Goal: Task Accomplishment & Management: Complete application form

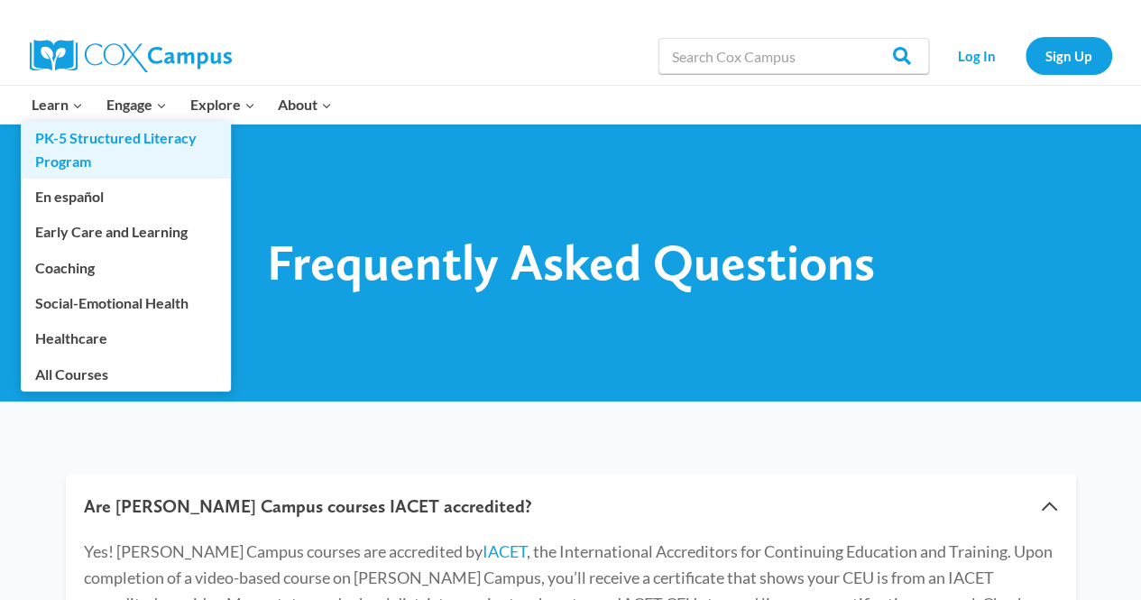
click at [77, 145] on link "PK-5 Structured Literacy Program" at bounding box center [126, 150] width 210 height 58
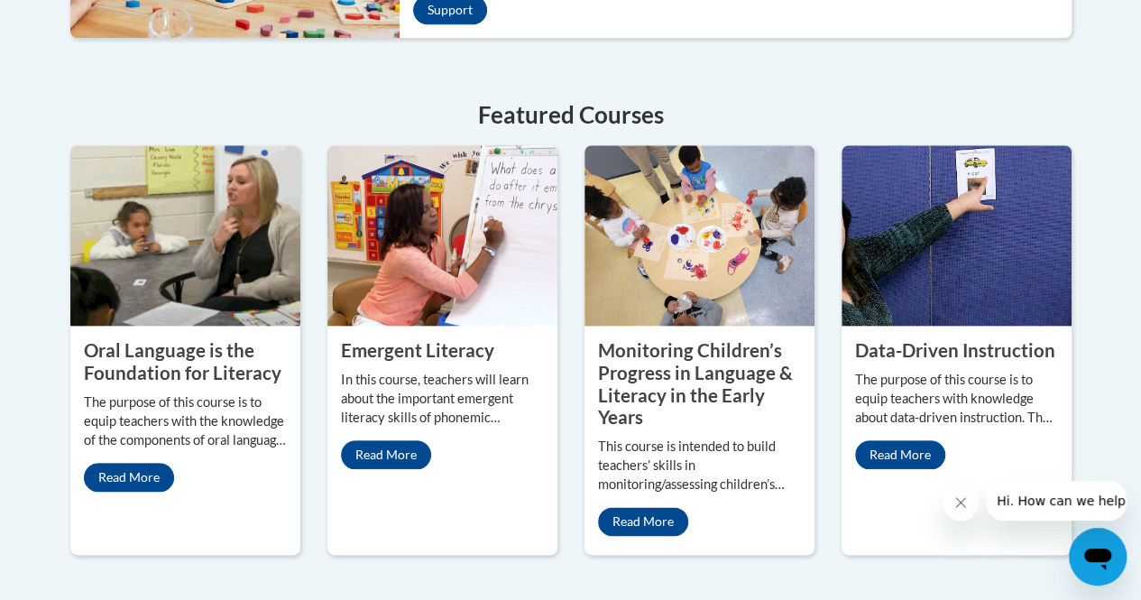
scroll to position [902, 0]
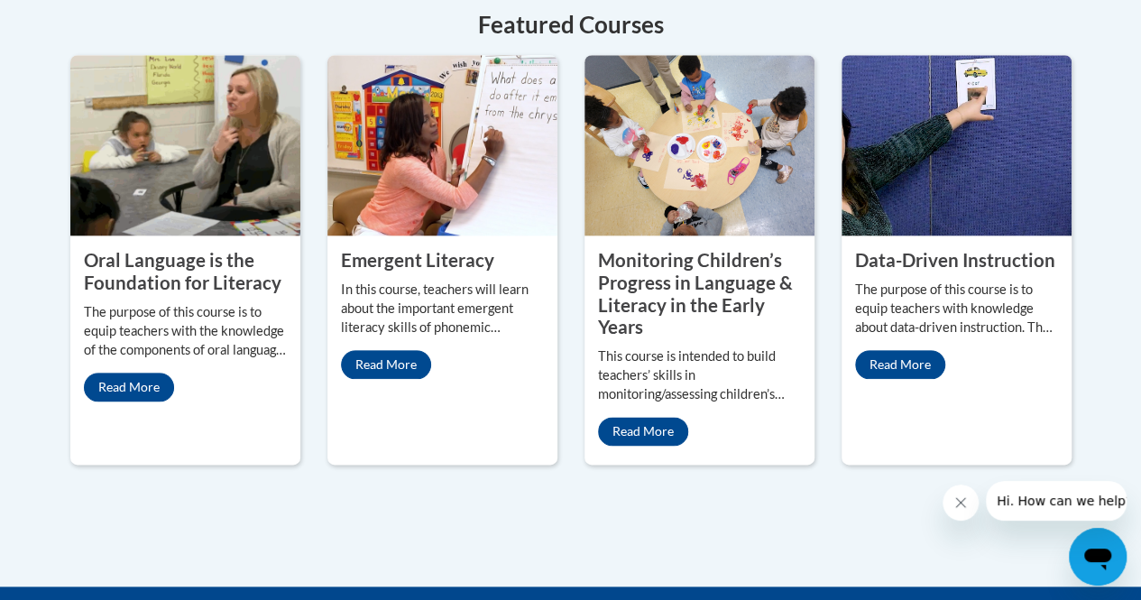
click at [672, 179] on img at bounding box center [699, 145] width 230 height 180
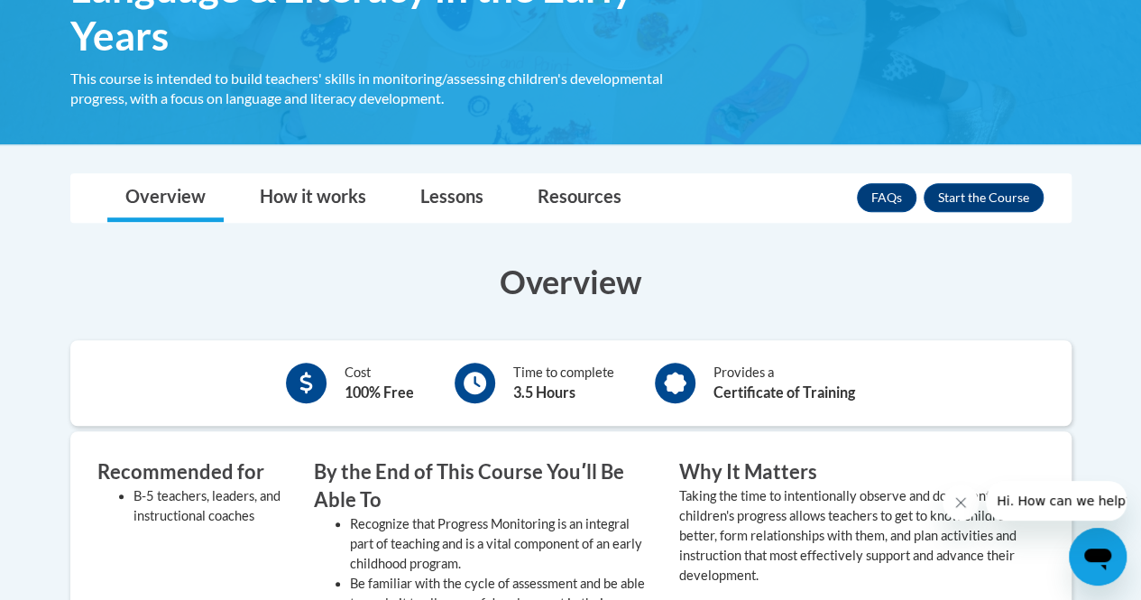
scroll to position [271, 0]
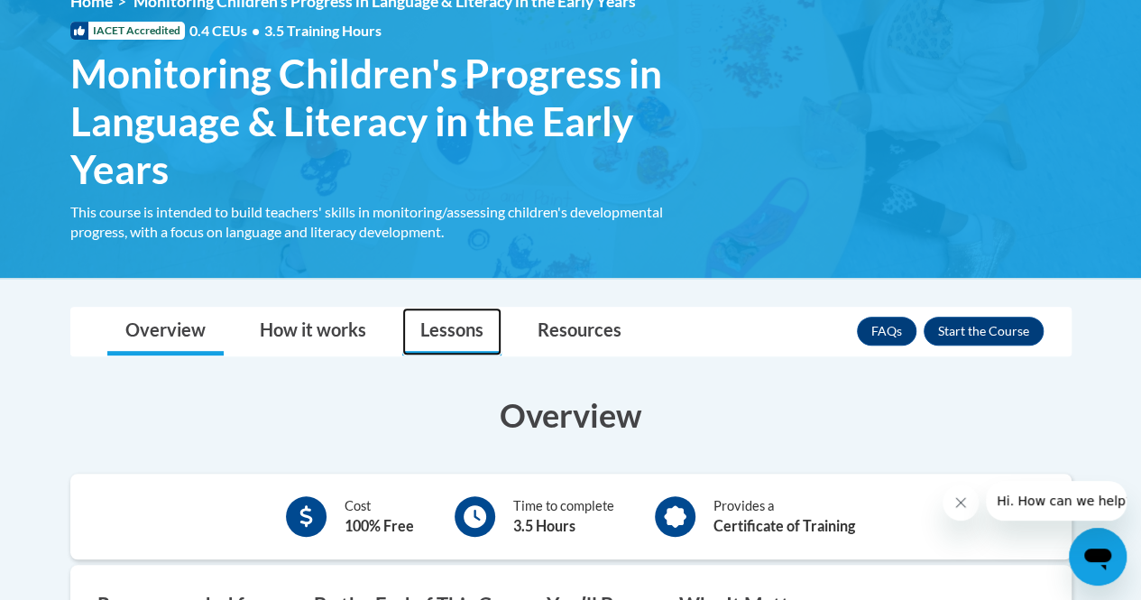
click at [461, 320] on link "Lessons" at bounding box center [451, 332] width 99 height 48
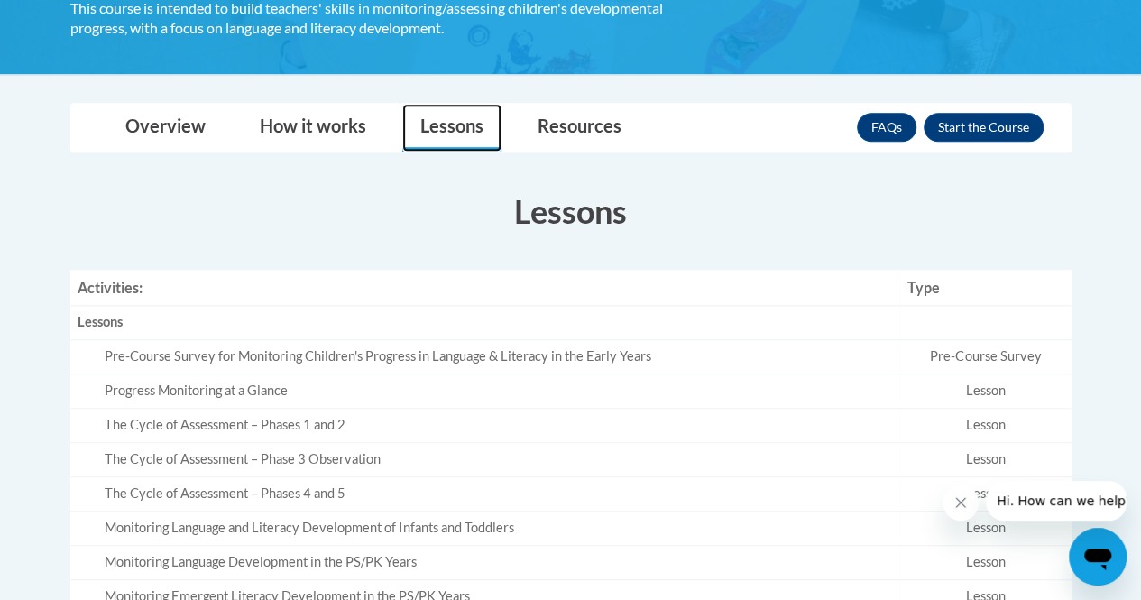
scroll to position [451, 0]
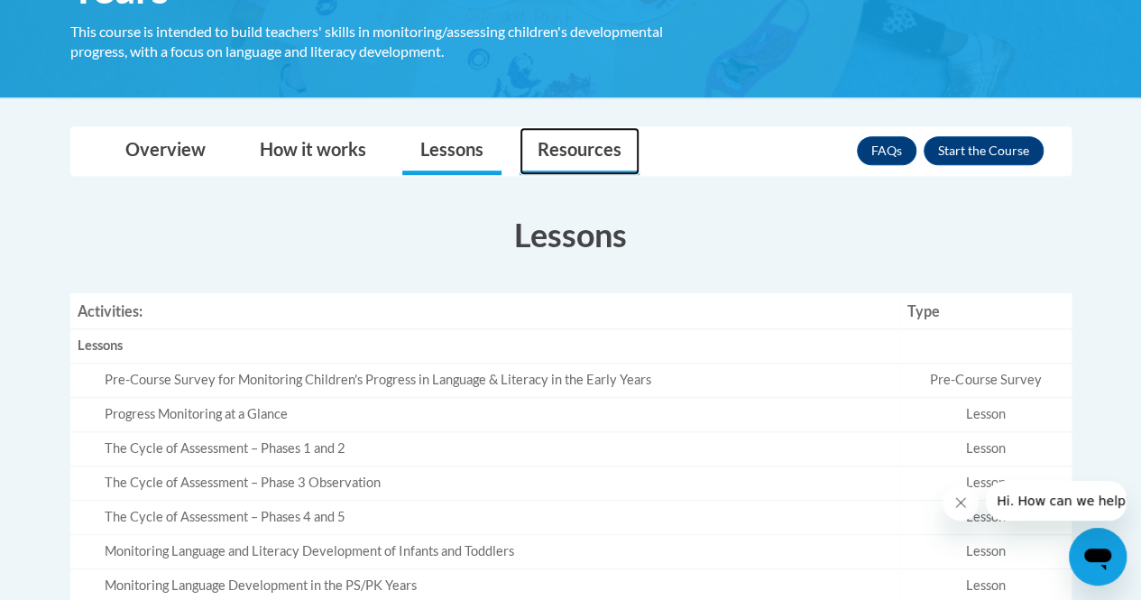
click at [579, 157] on link "Resources" at bounding box center [579, 151] width 120 height 48
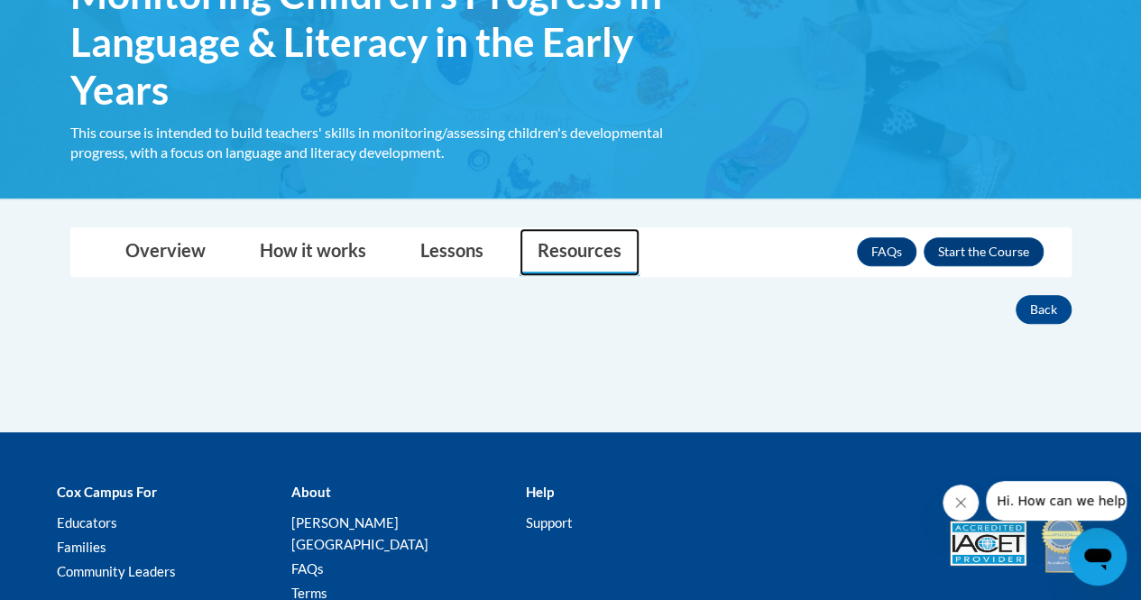
scroll to position [297, 0]
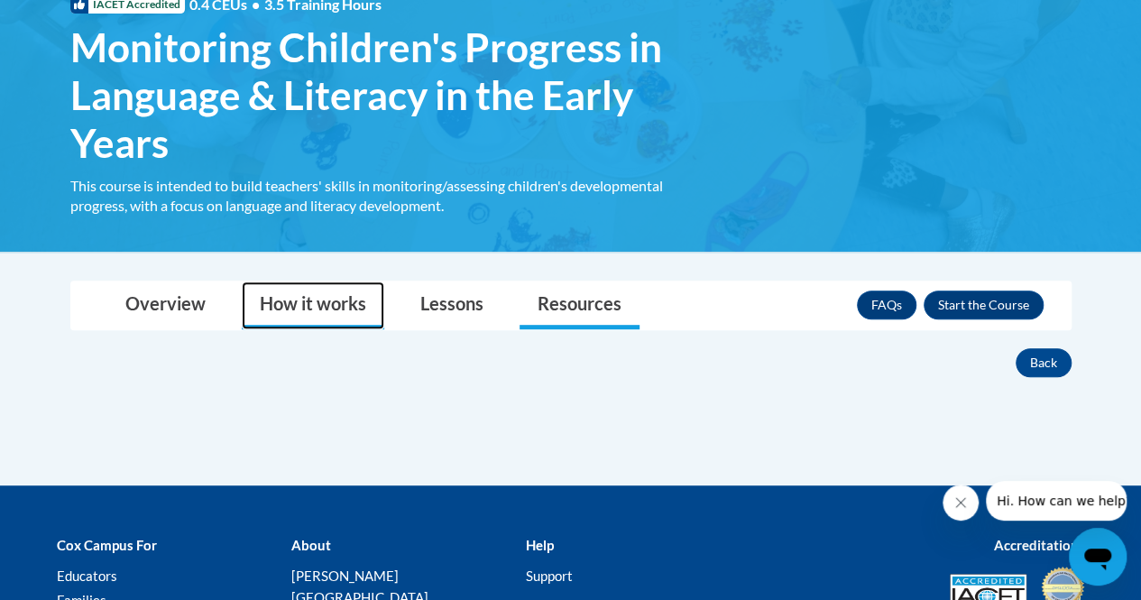
click at [346, 302] on link "How it works" at bounding box center [313, 305] width 142 height 48
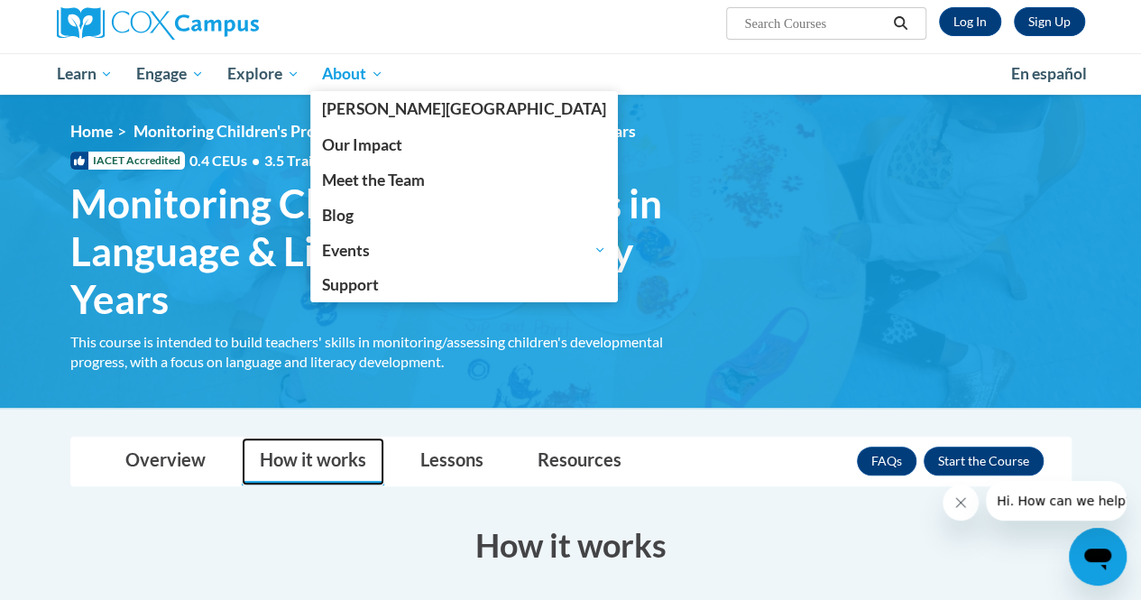
scroll to position [116, 0]
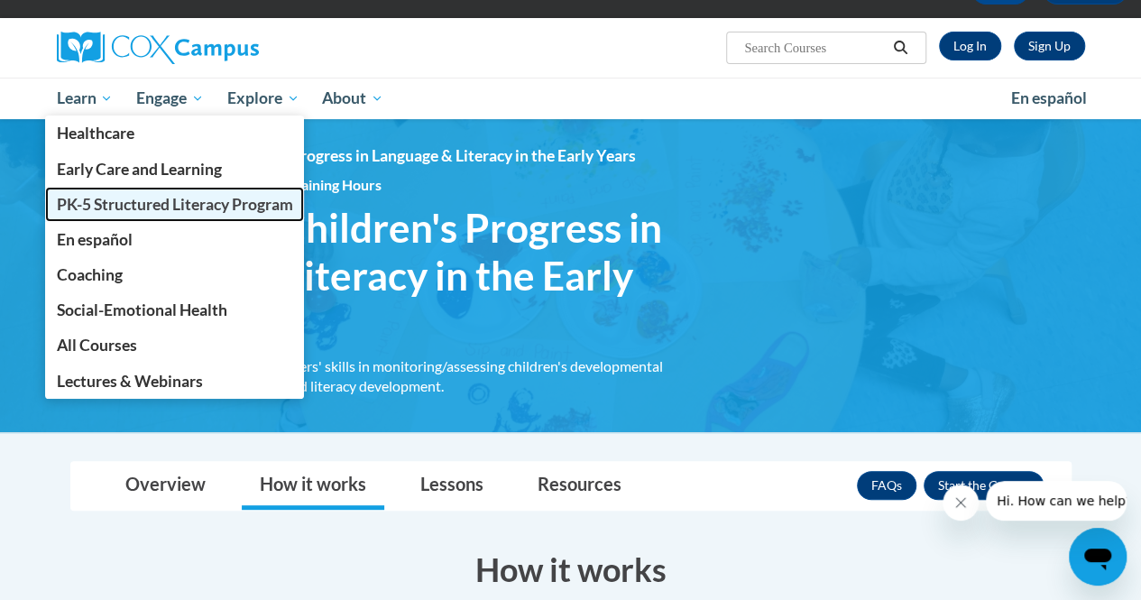
click at [108, 201] on span "PK-5 Structured Literacy Program" at bounding box center [174, 204] width 236 height 19
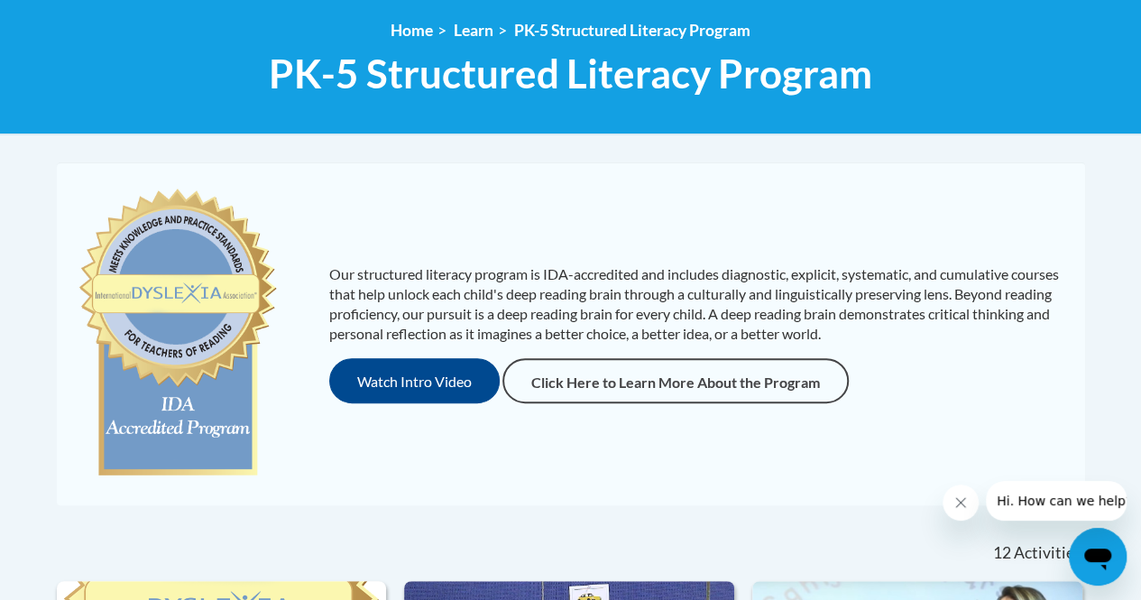
scroll to position [180, 0]
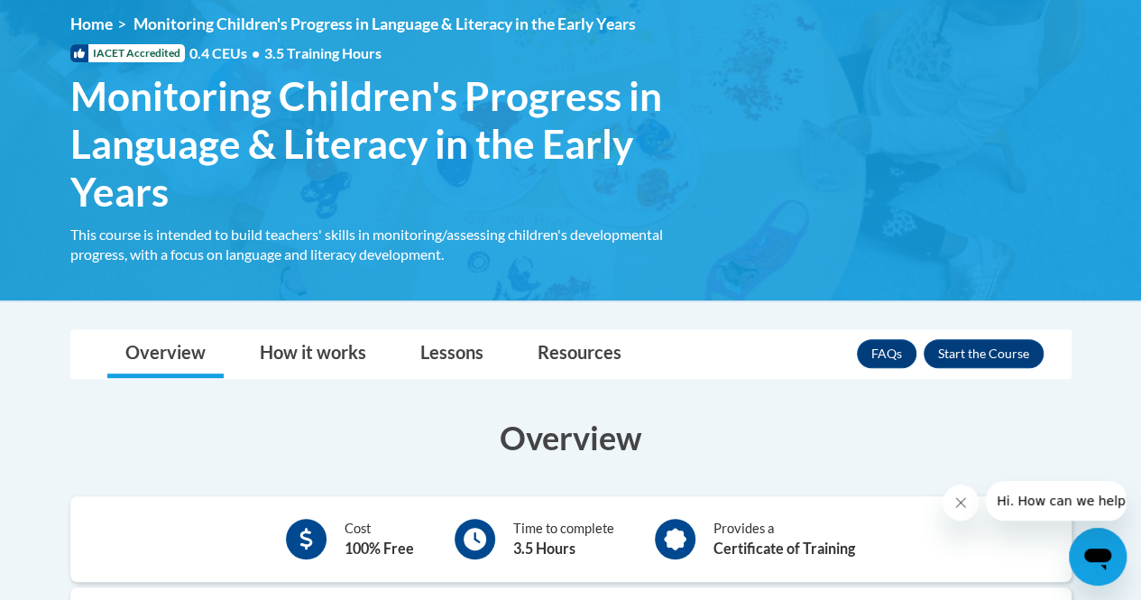
scroll to position [207, 0]
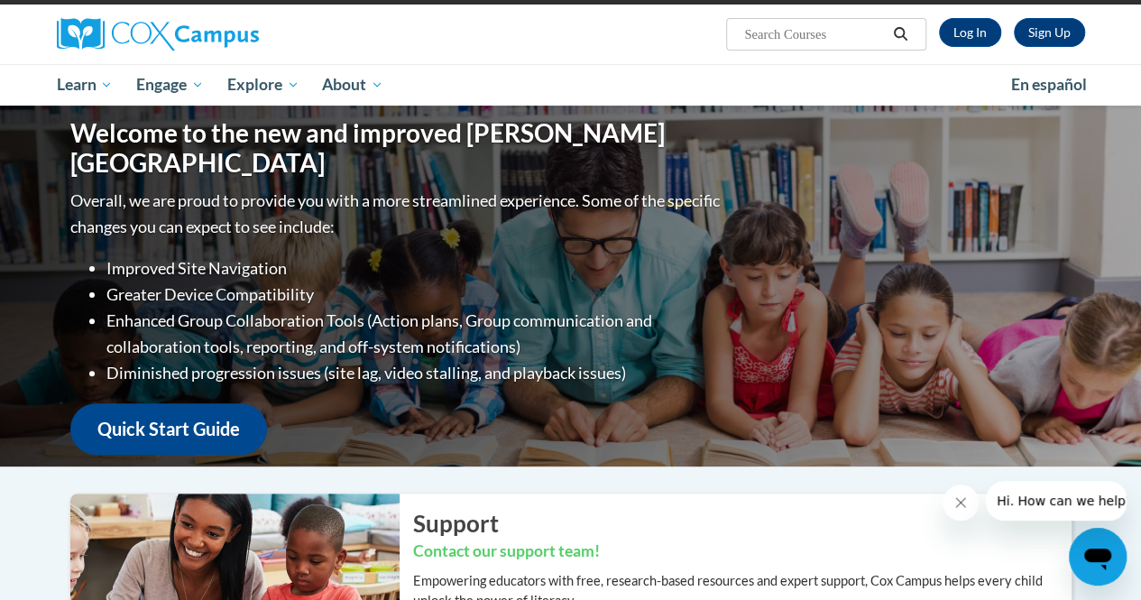
scroll to position [90, 0]
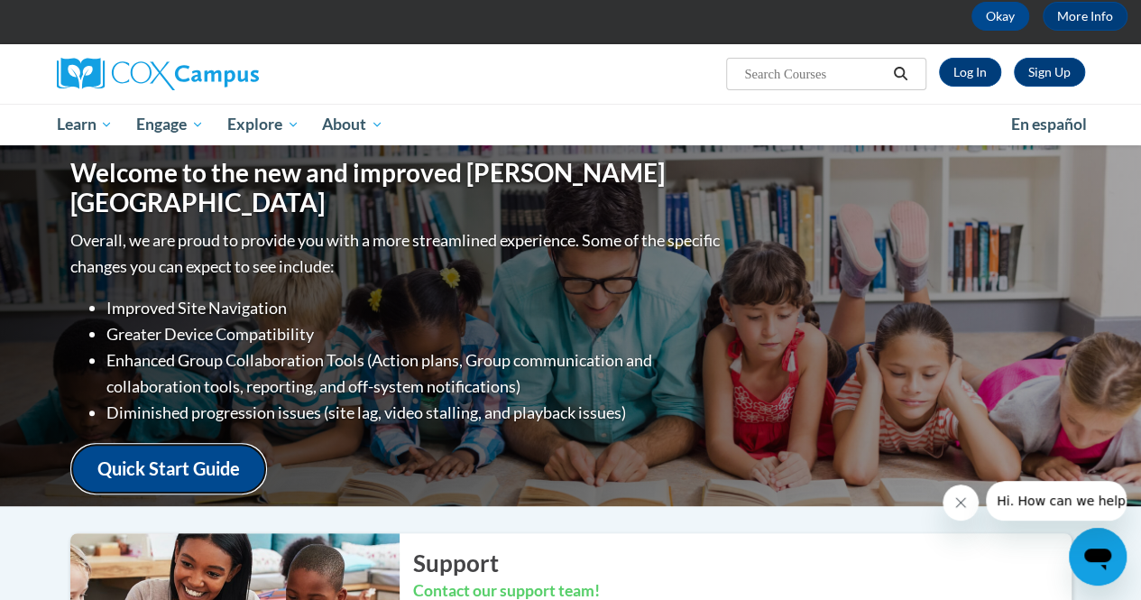
click at [173, 450] on link "Quick Start Guide" at bounding box center [168, 468] width 197 height 51
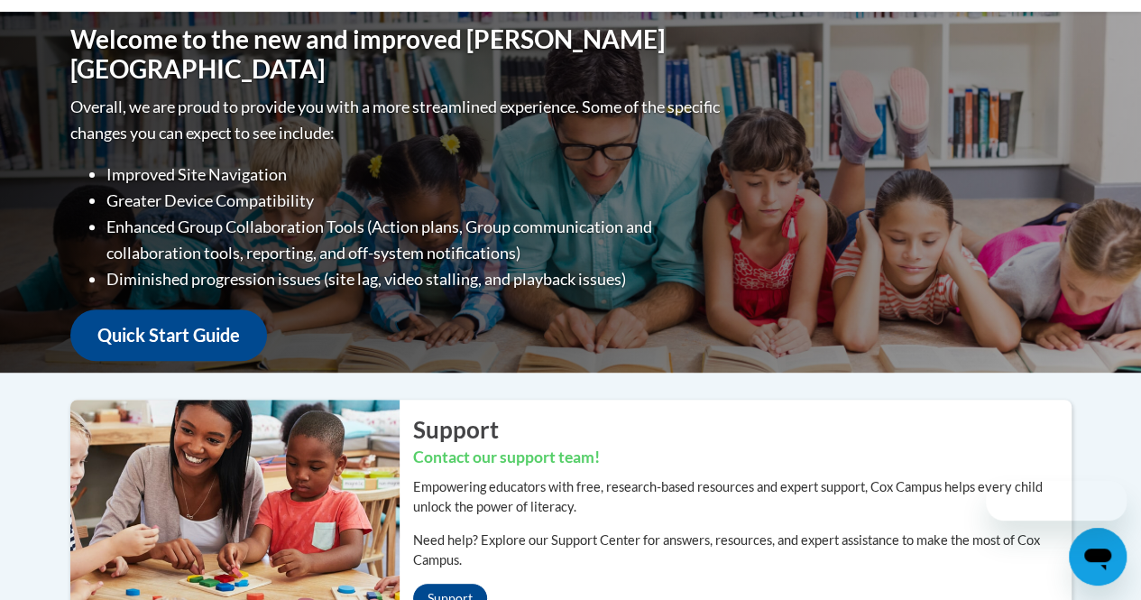
scroll to position [90, 0]
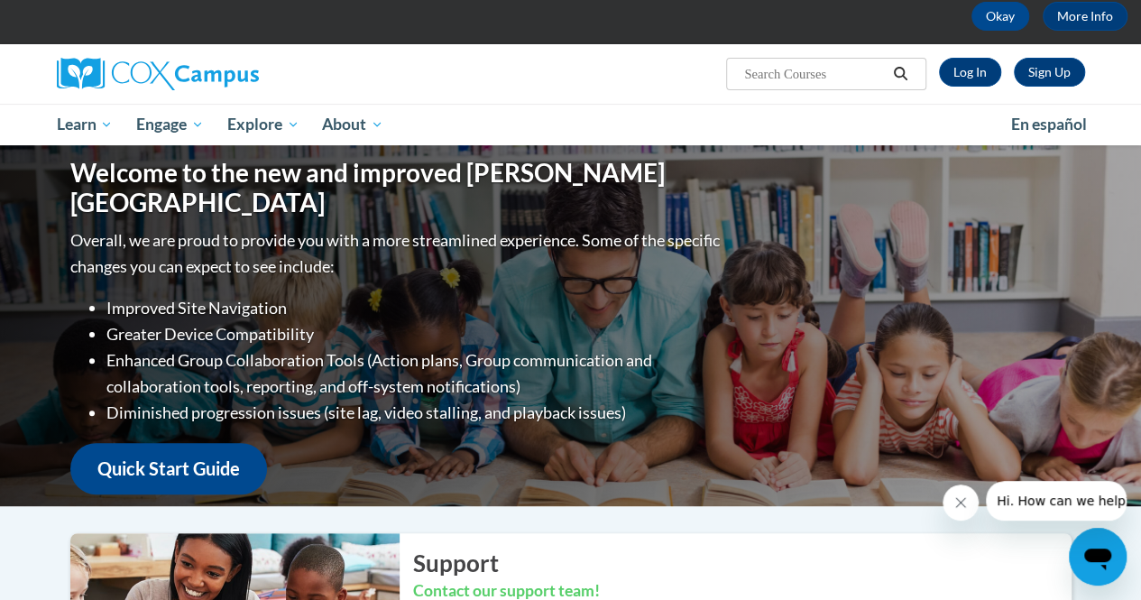
click at [765, 288] on div "Welcome to the new and improved Cox Campus Overall, we are proud to provide you…" at bounding box center [570, 325] width 1055 height 361
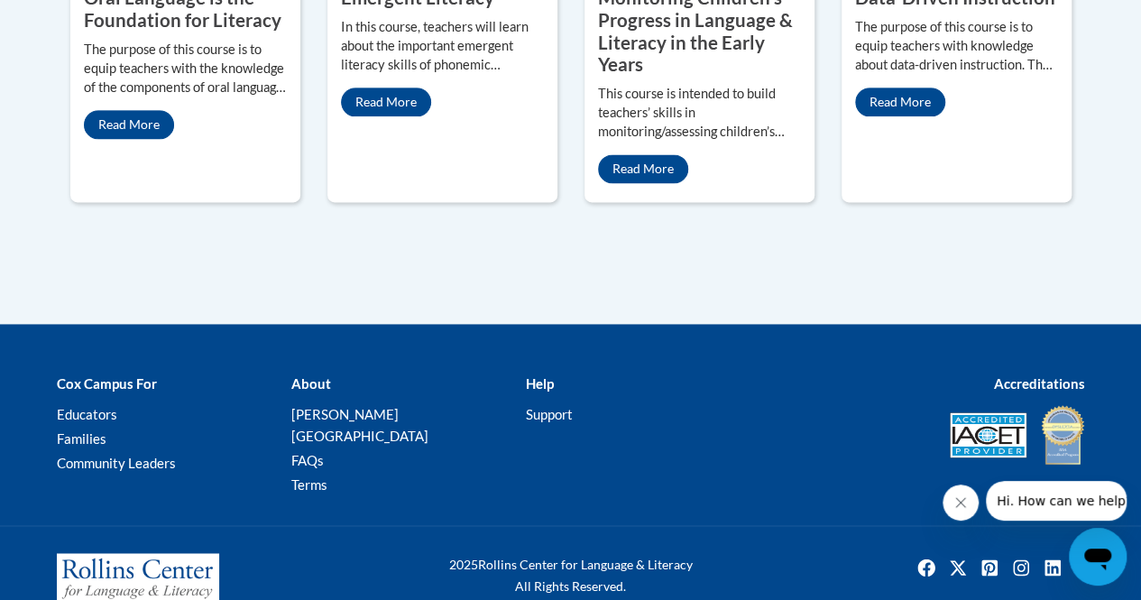
scroll to position [1172, 0]
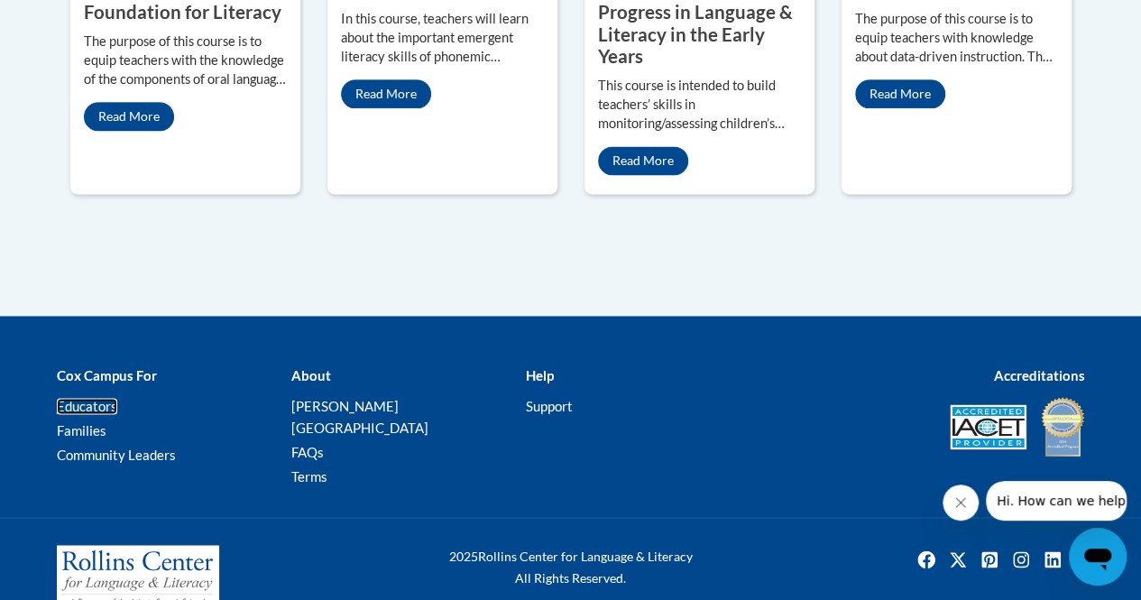
click at [71, 401] on link "Educators" at bounding box center [87, 406] width 60 height 16
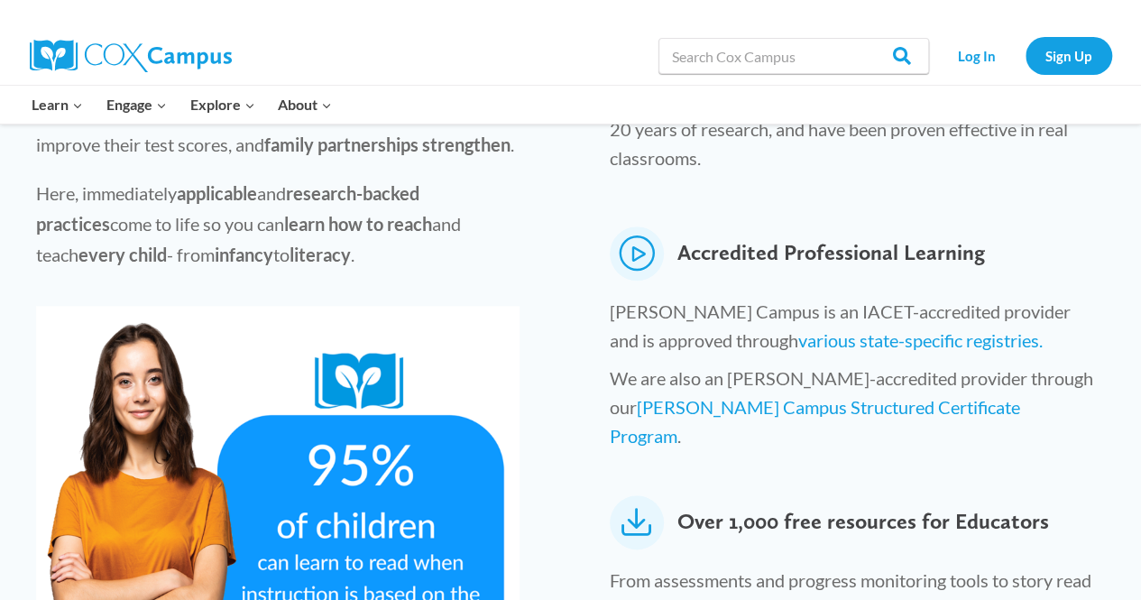
scroll to position [812, 0]
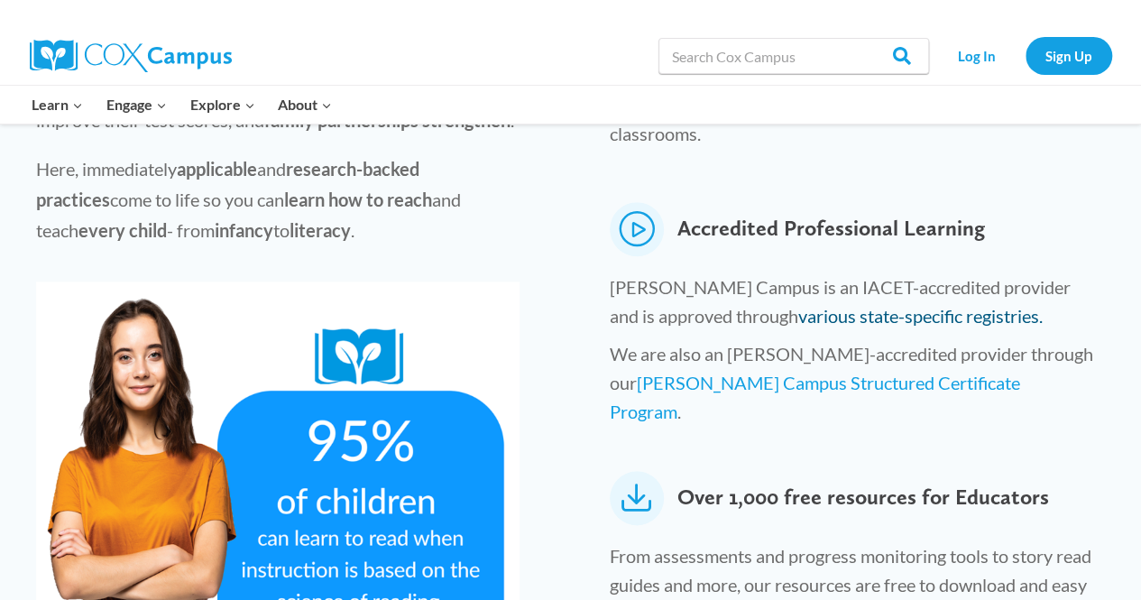
click at [798, 305] on link "various state-specific registries." at bounding box center [920, 316] width 244 height 22
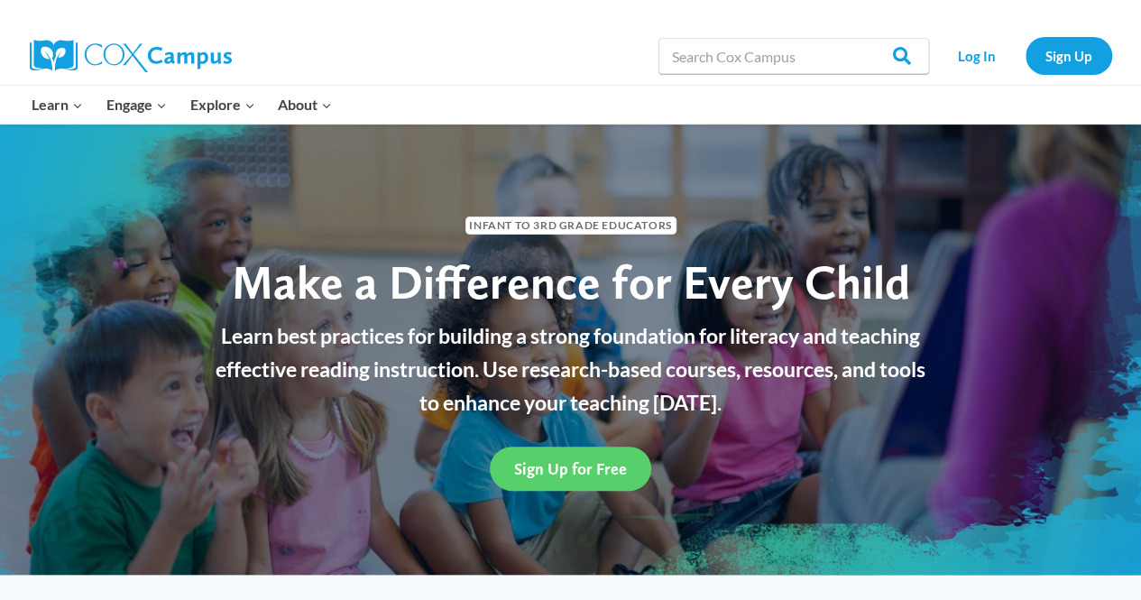
scroll to position [0, 0]
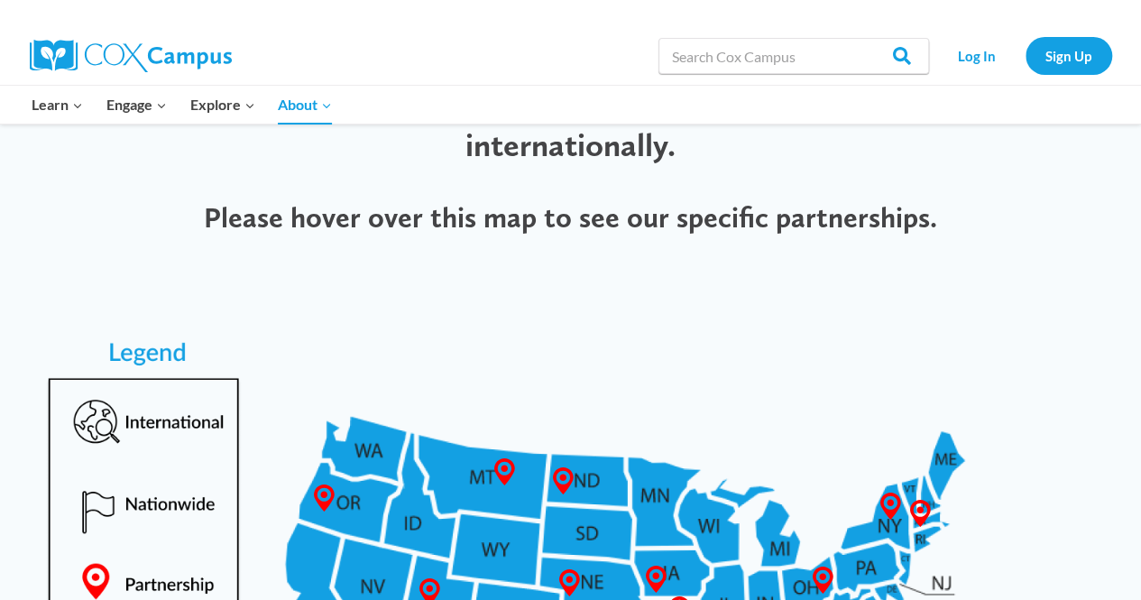
scroll to position [631, 0]
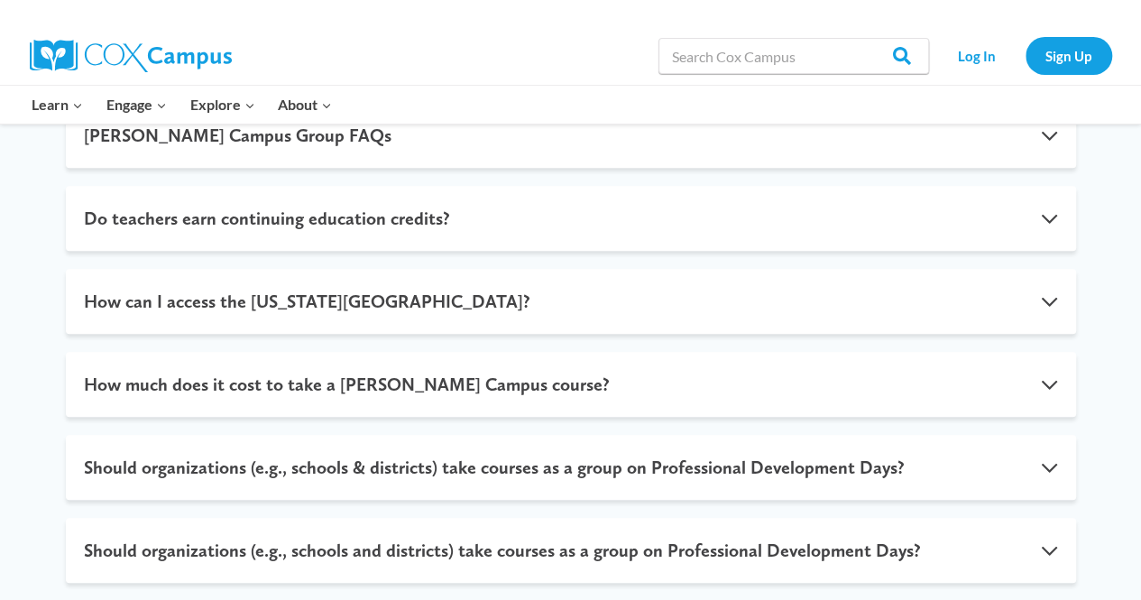
scroll to position [721, 0]
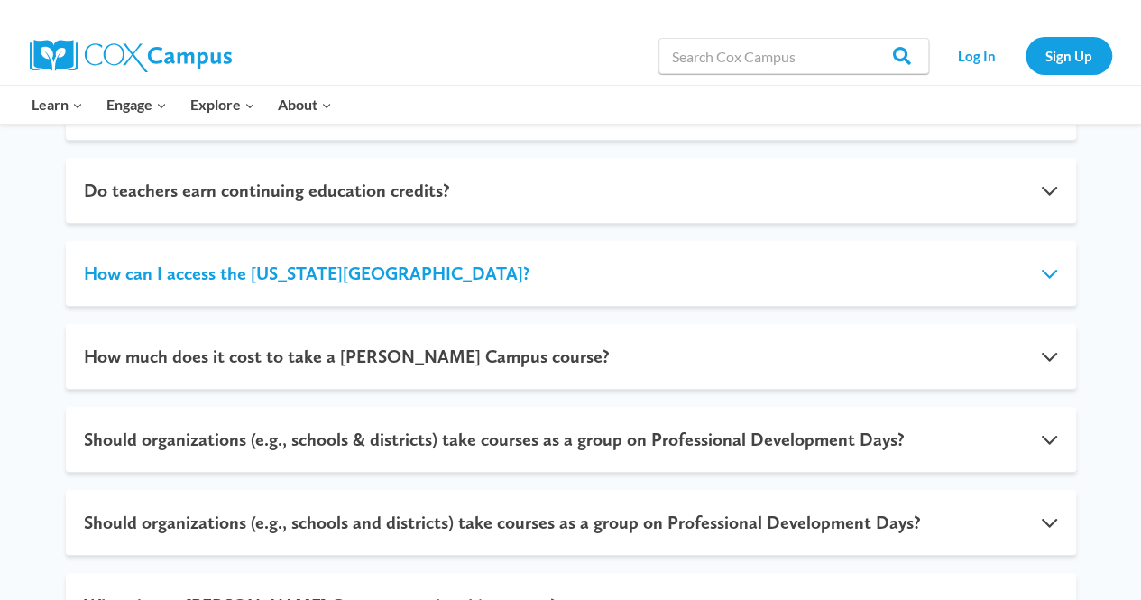
click at [1059, 250] on button "How can I access the [US_STATE][GEOGRAPHIC_DATA]?" at bounding box center [571, 273] width 1010 height 65
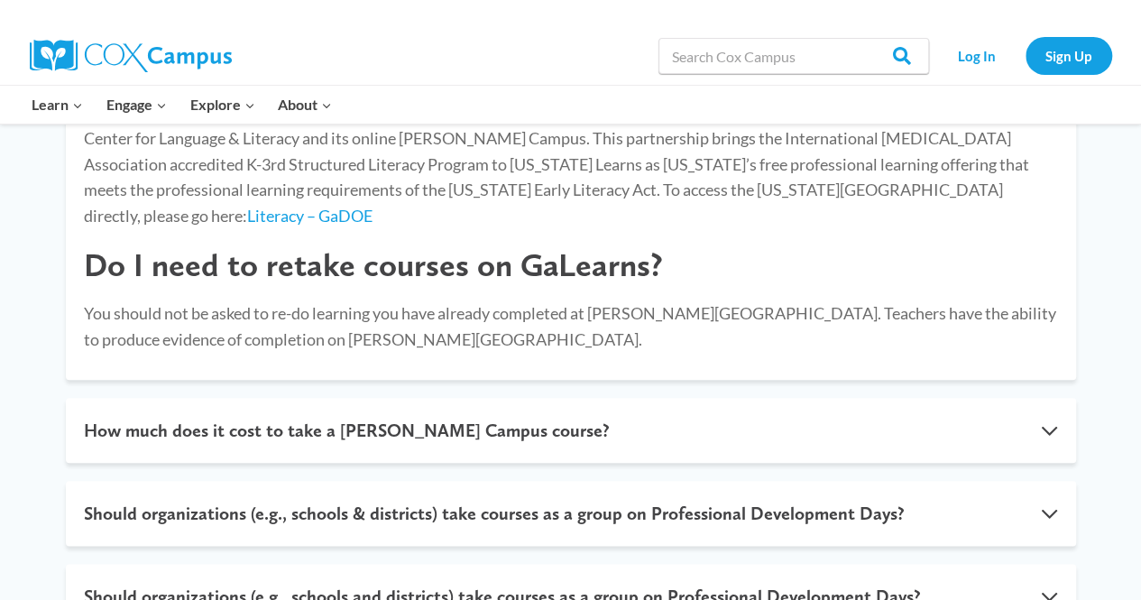
scroll to position [861, 0]
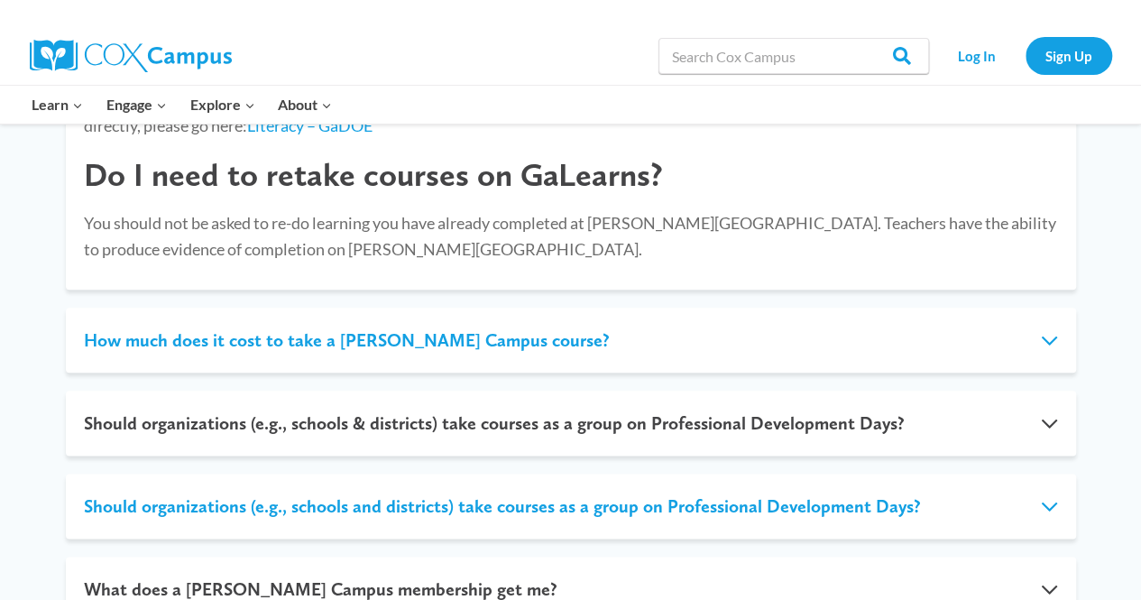
click at [798, 327] on button "How much does it cost to take a [PERSON_NAME] Campus course?" at bounding box center [571, 340] width 1010 height 65
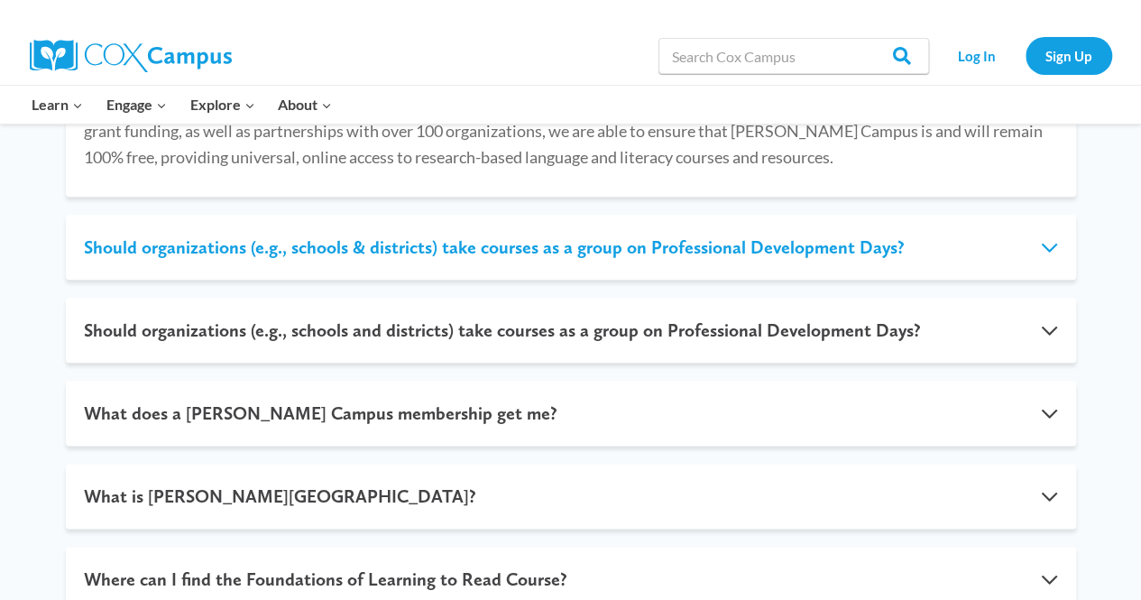
scroll to position [951, 0]
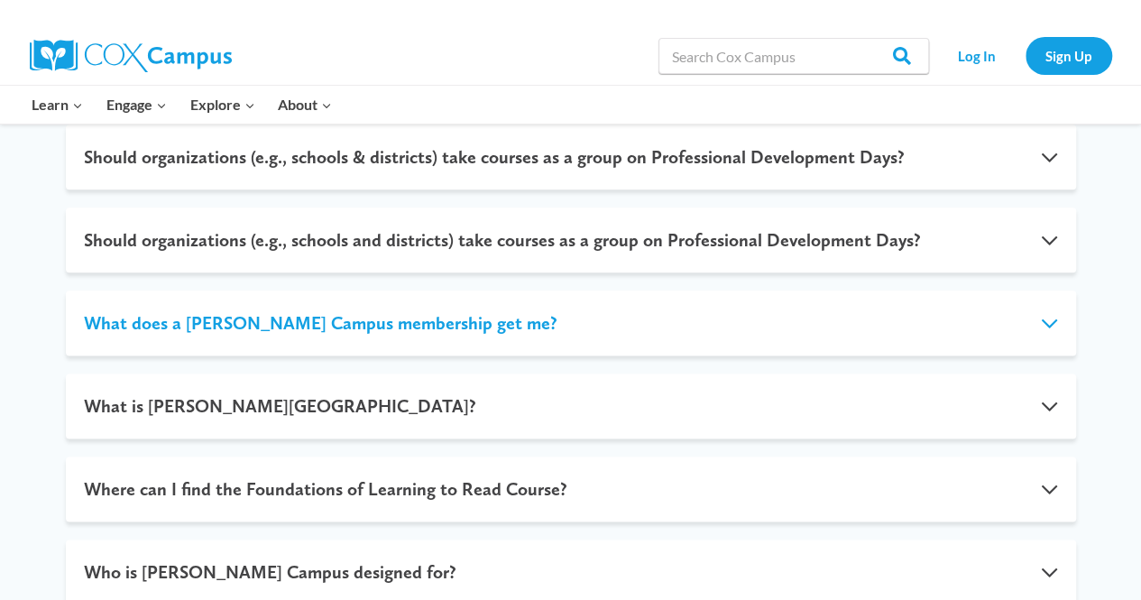
click at [357, 318] on button "What does a [PERSON_NAME] Campus membership get me?" at bounding box center [571, 322] width 1010 height 65
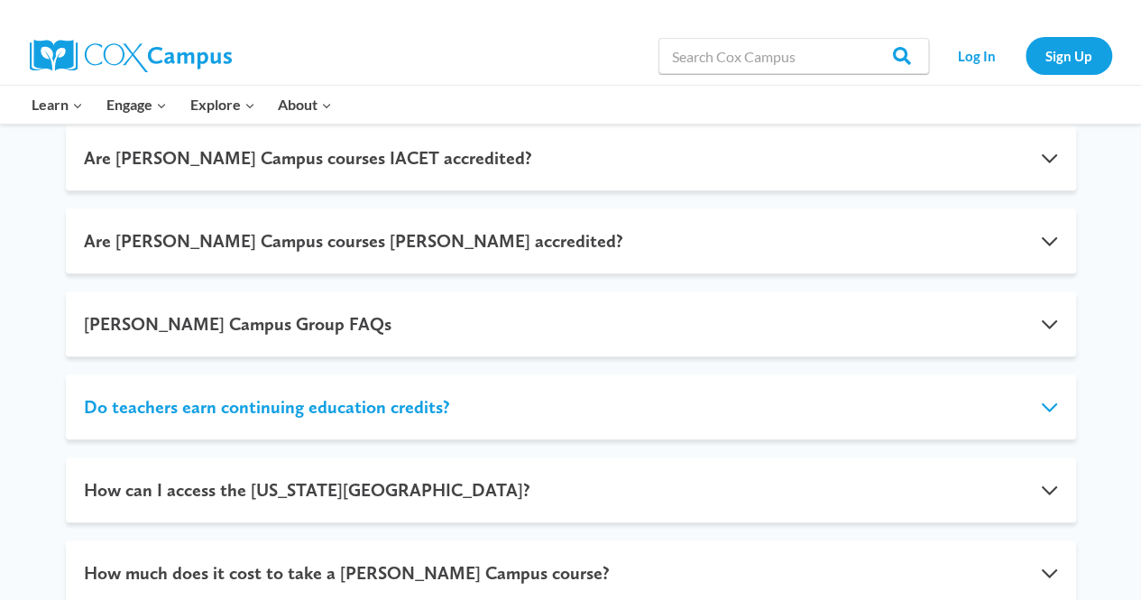
scroll to position [320, 0]
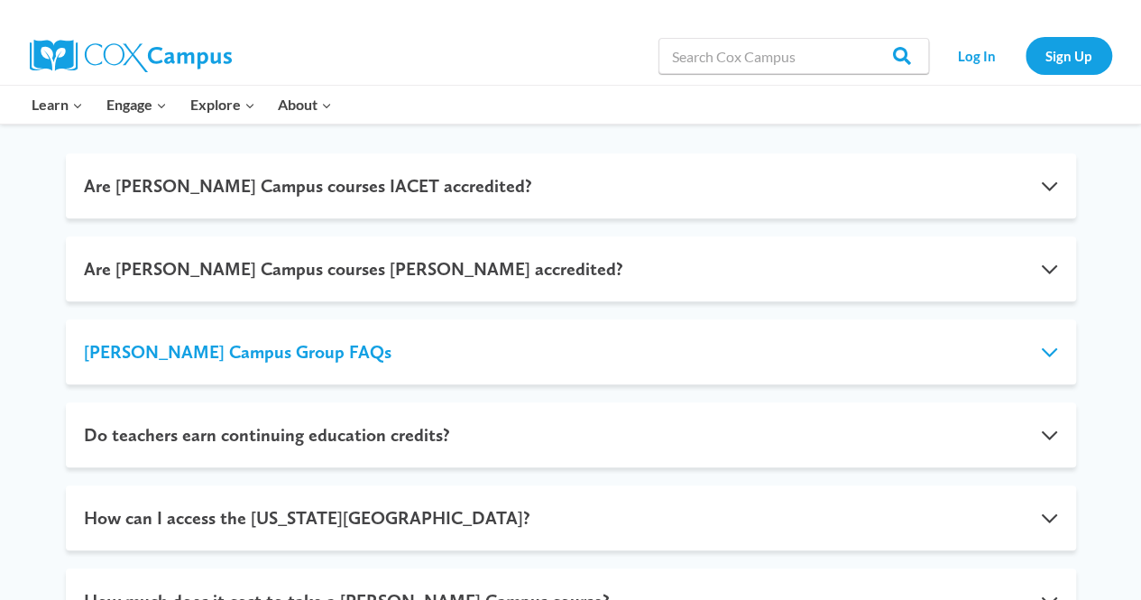
click at [267, 356] on button "[PERSON_NAME] Campus Group FAQs" at bounding box center [571, 351] width 1010 height 65
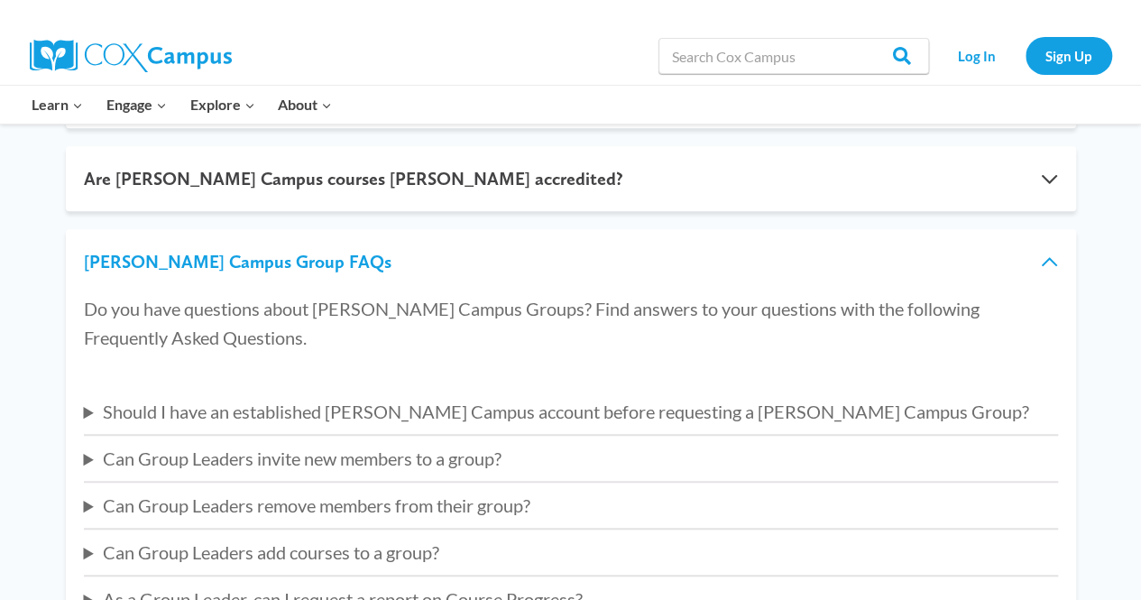
scroll to position [501, 0]
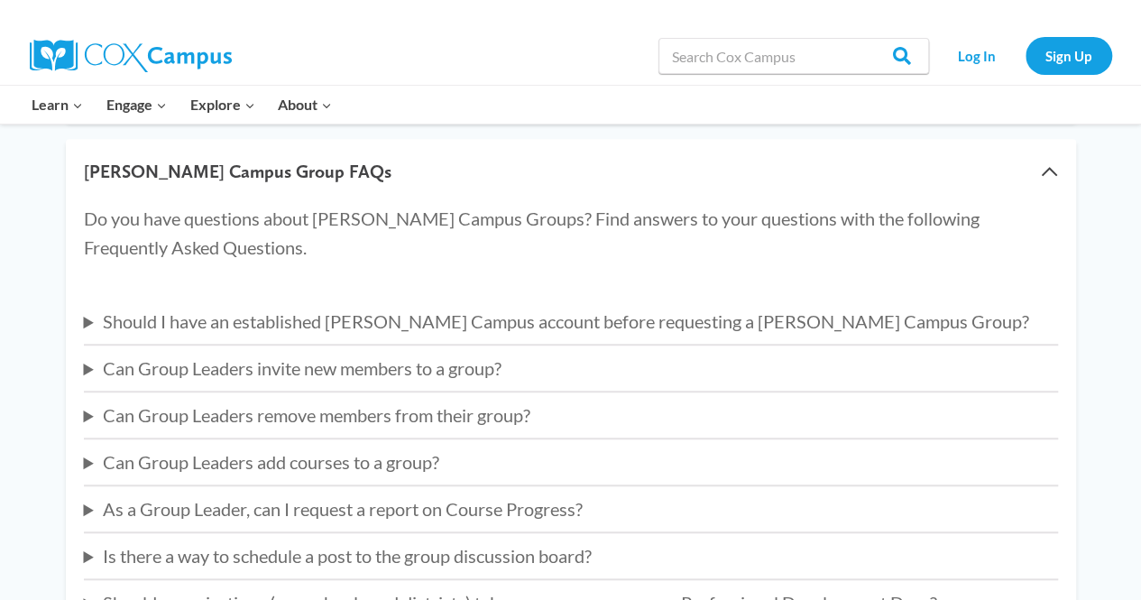
click at [326, 318] on summary "Should I have an established [PERSON_NAME] Campus account before requesting a […" at bounding box center [571, 321] width 974 height 29
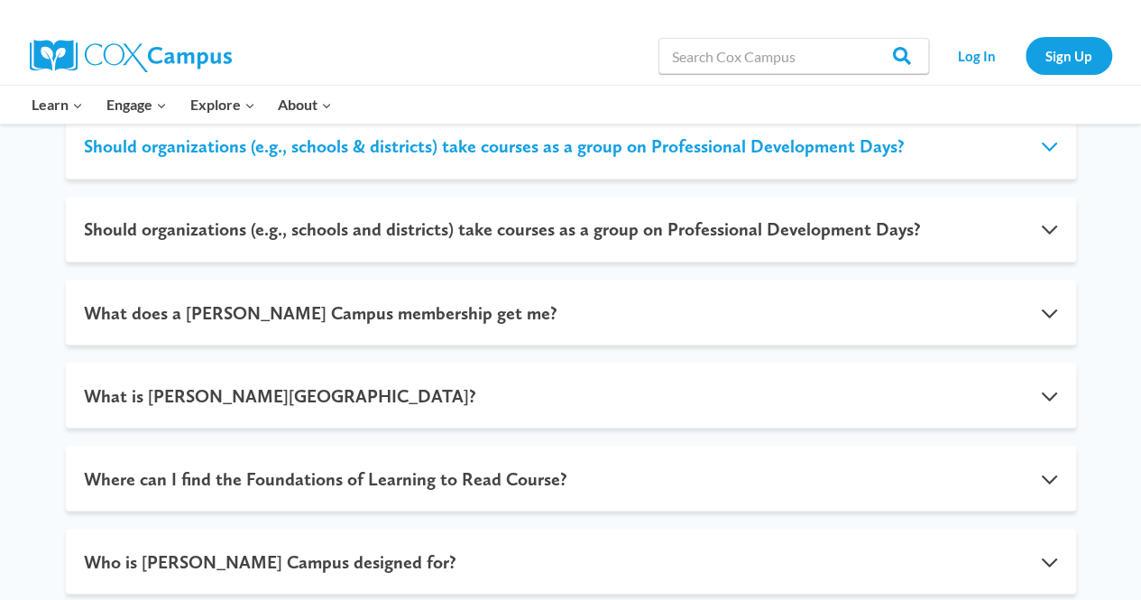
scroll to position [1493, 0]
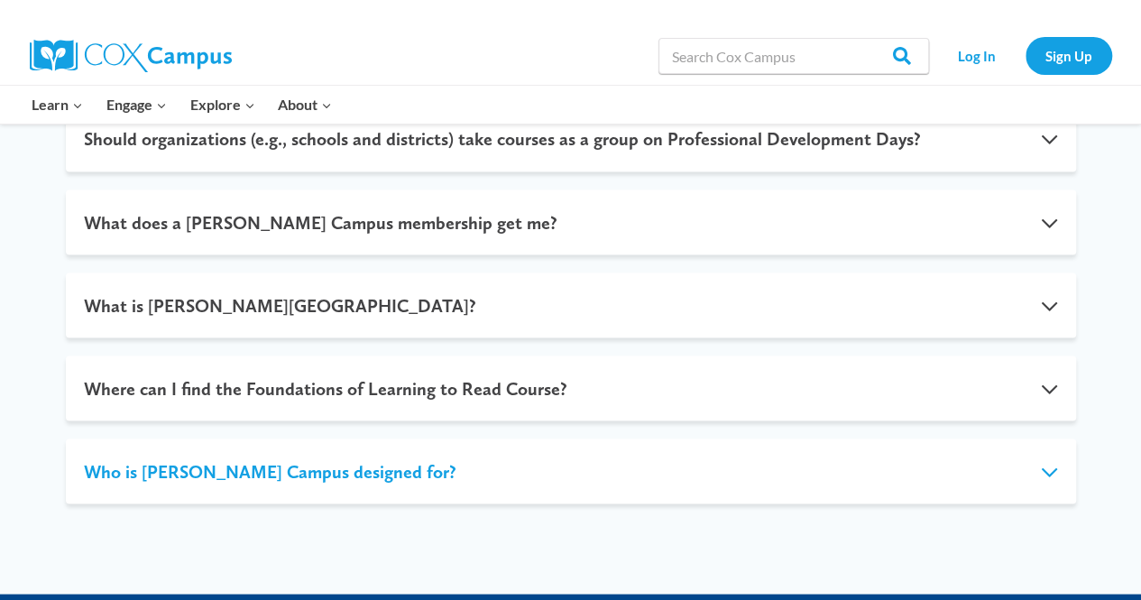
click at [392, 438] on button "Who is [PERSON_NAME] Campus designed for?" at bounding box center [571, 470] width 1010 height 65
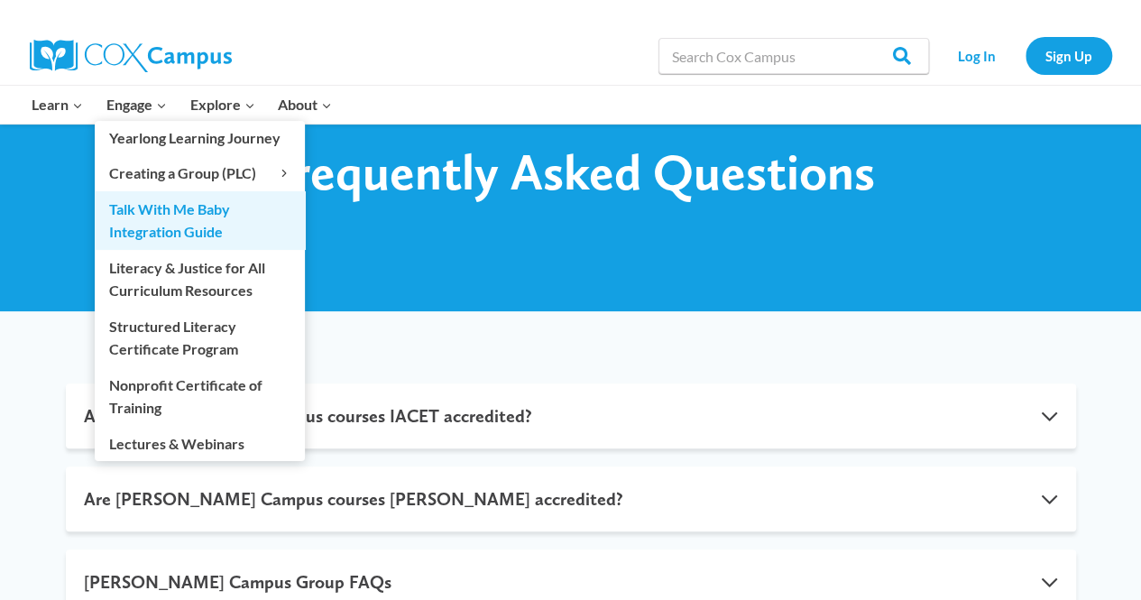
scroll to position [0, 0]
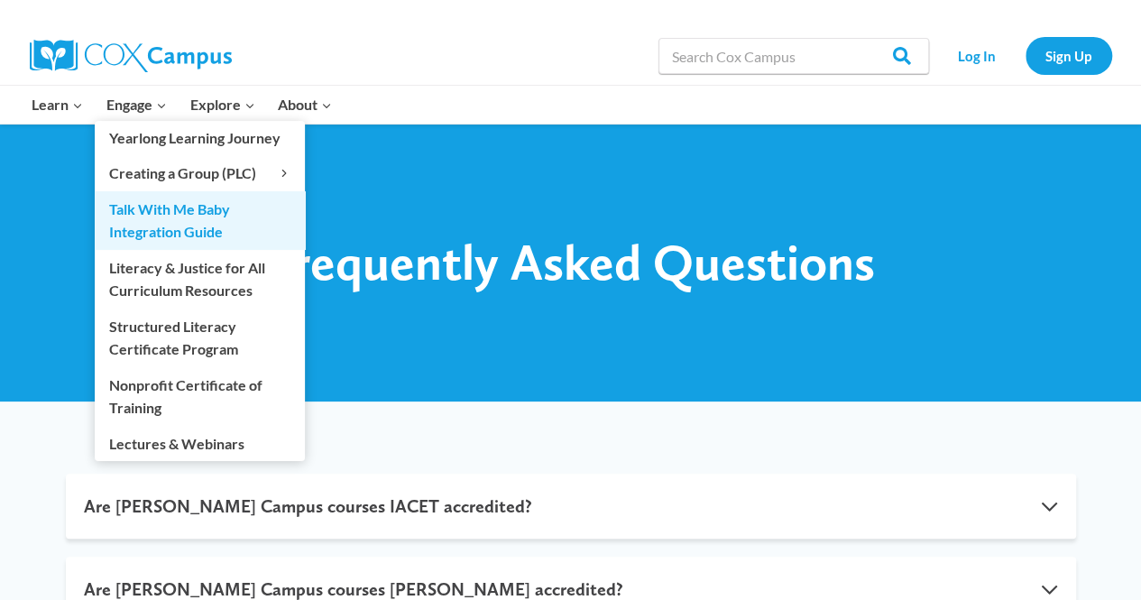
click at [188, 206] on link "Talk With Me Baby Integration Guide" at bounding box center [200, 220] width 210 height 58
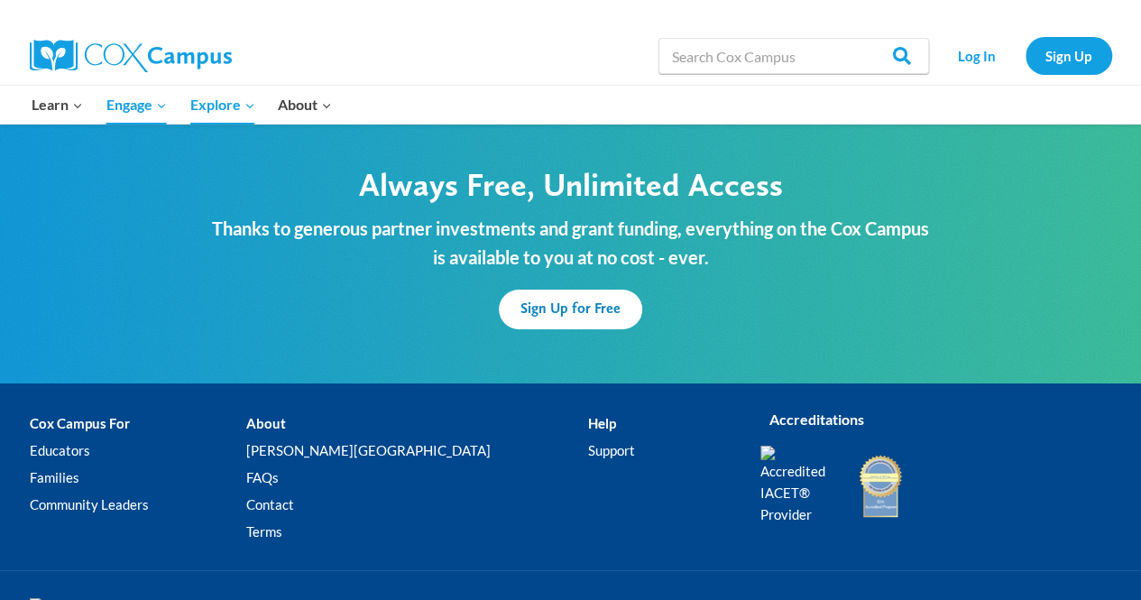
scroll to position [3110, 0]
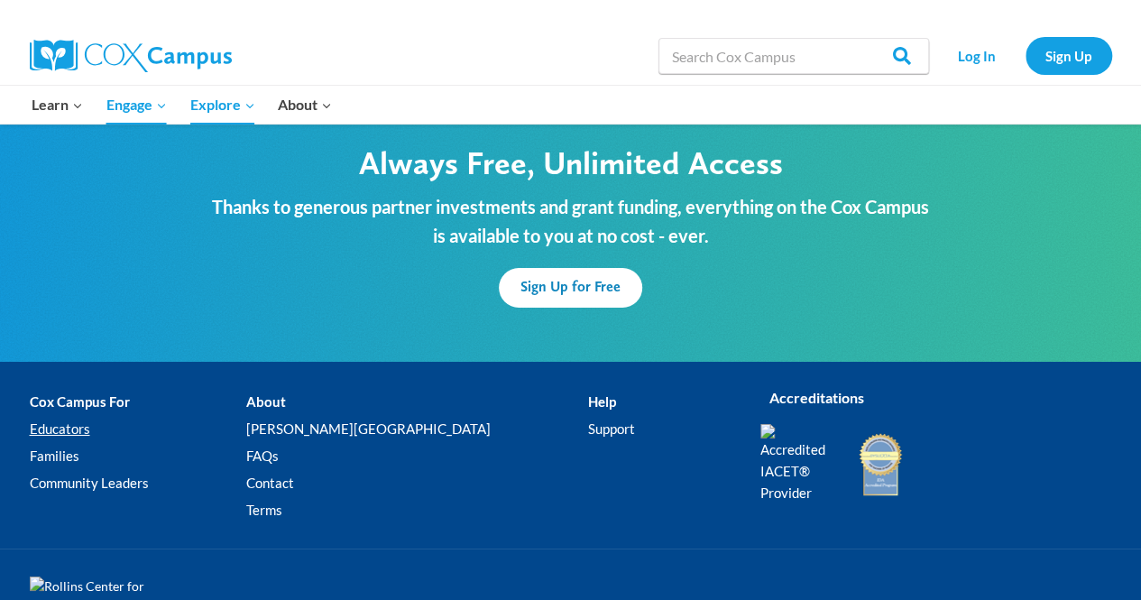
click at [78, 416] on link "Educators" at bounding box center [138, 429] width 216 height 27
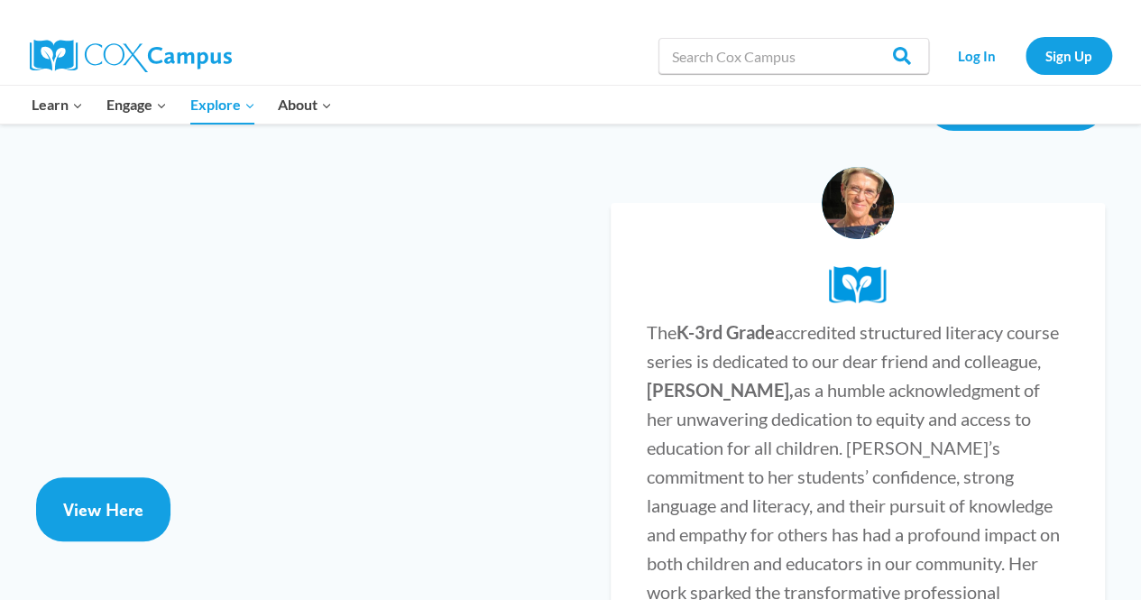
scroll to position [3607, 0]
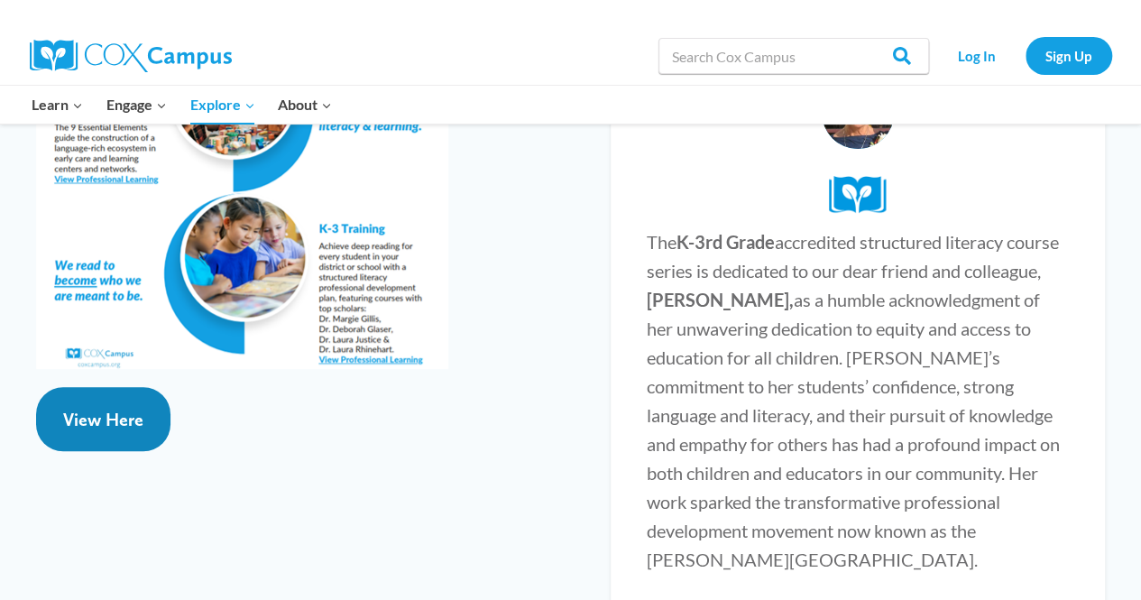
click at [73, 409] on span "View Here" at bounding box center [103, 420] width 80 height 22
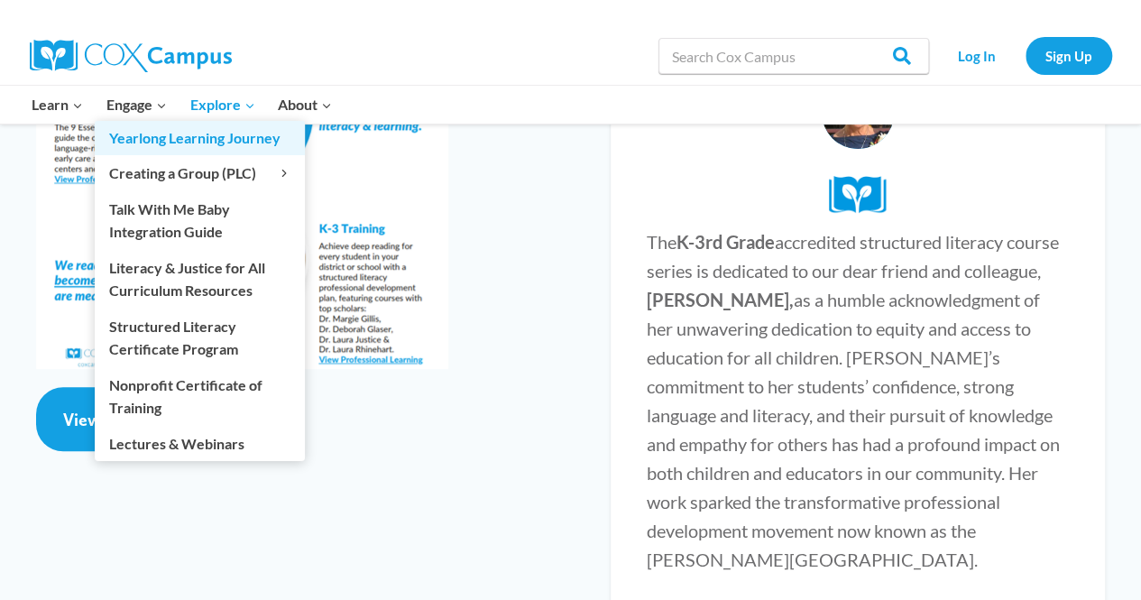
click at [149, 128] on link "Yearlong Learning Journey" at bounding box center [200, 138] width 210 height 34
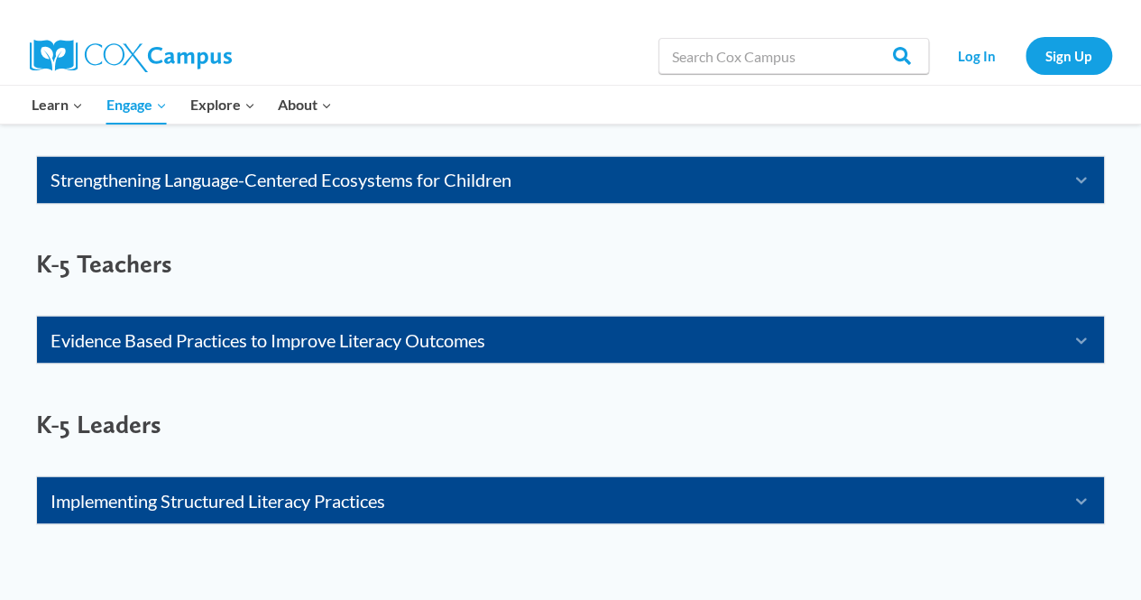
scroll to position [1443, 0]
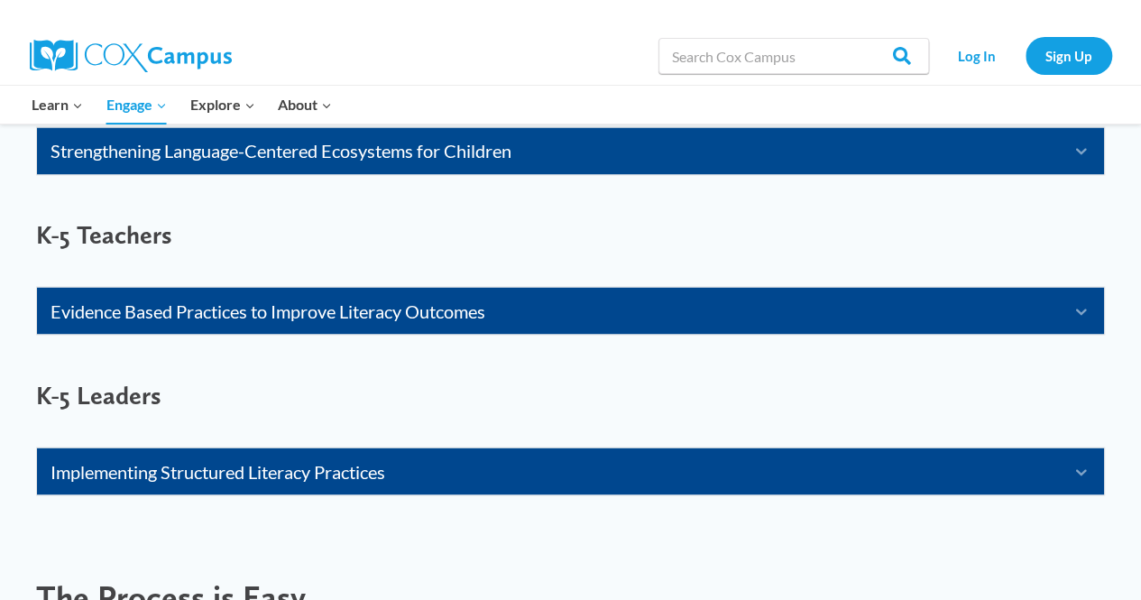
click at [271, 307] on link "Evidence Based Practices to Improve Literacy Outcomes" at bounding box center [548, 310] width 995 height 29
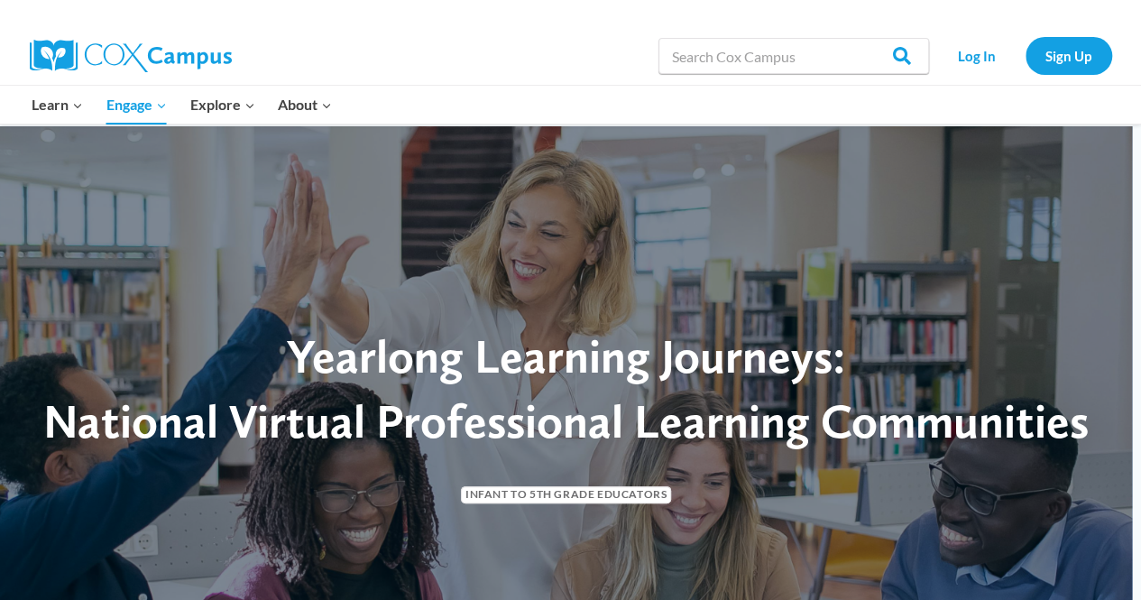
scroll to position [0, 0]
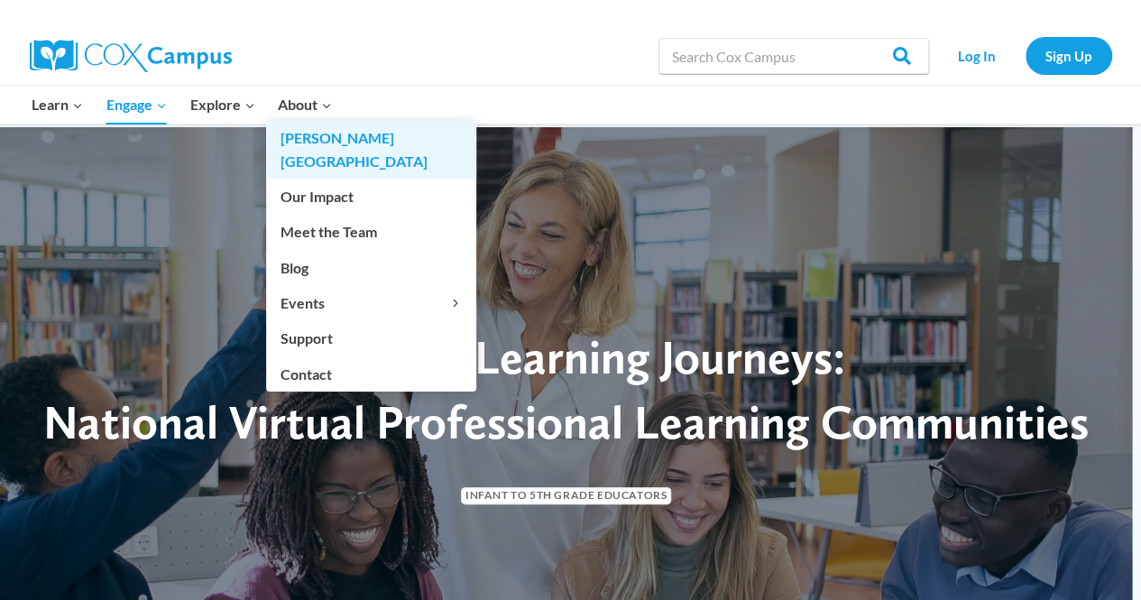
click at [326, 142] on link "[PERSON_NAME][GEOGRAPHIC_DATA]" at bounding box center [371, 150] width 210 height 58
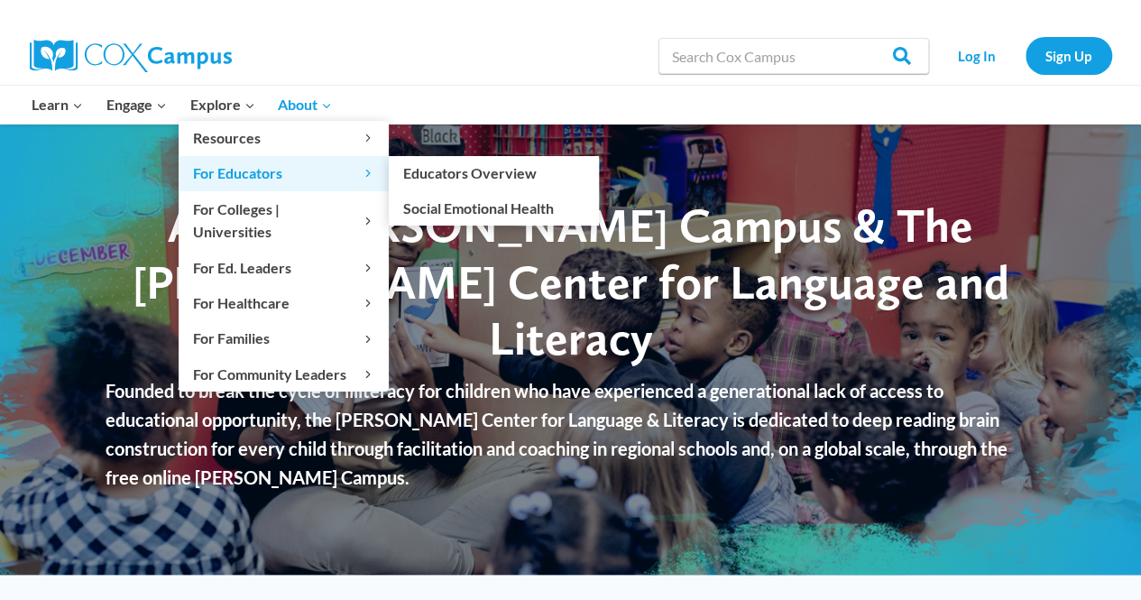
click at [251, 170] on span "For Educators Expand" at bounding box center [283, 172] width 181 height 23
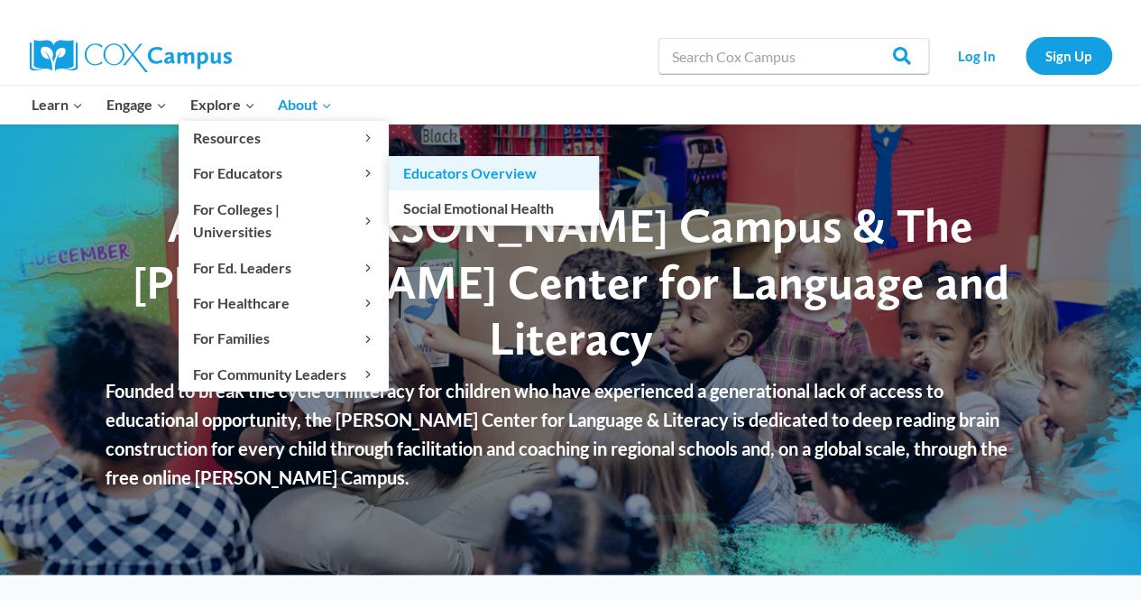
click at [469, 170] on link "Educators Overview" at bounding box center [494, 173] width 210 height 34
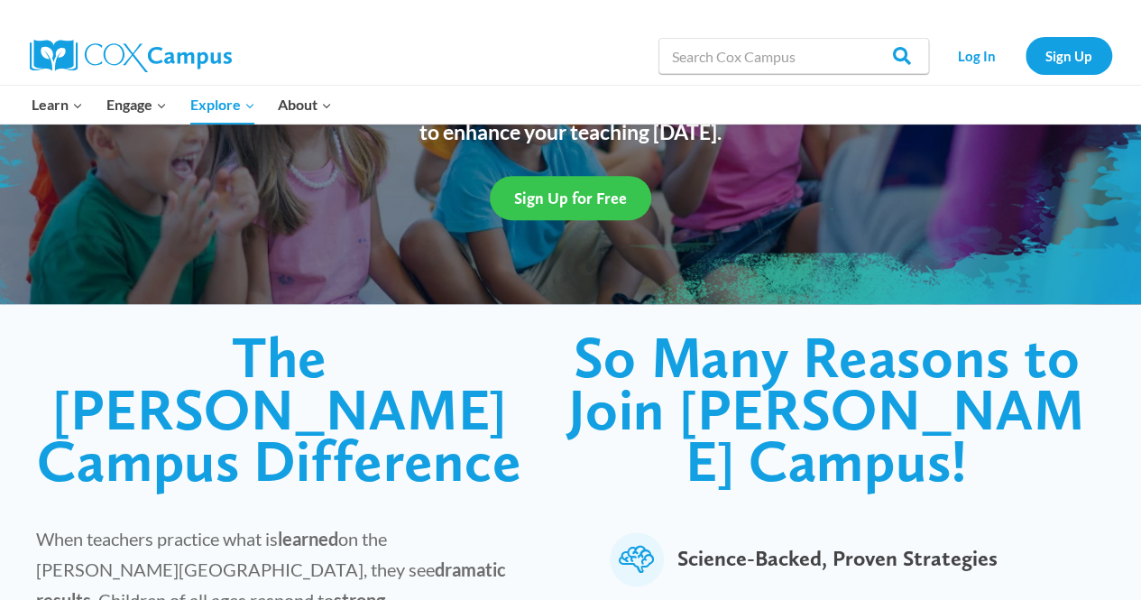
scroll to position [180, 0]
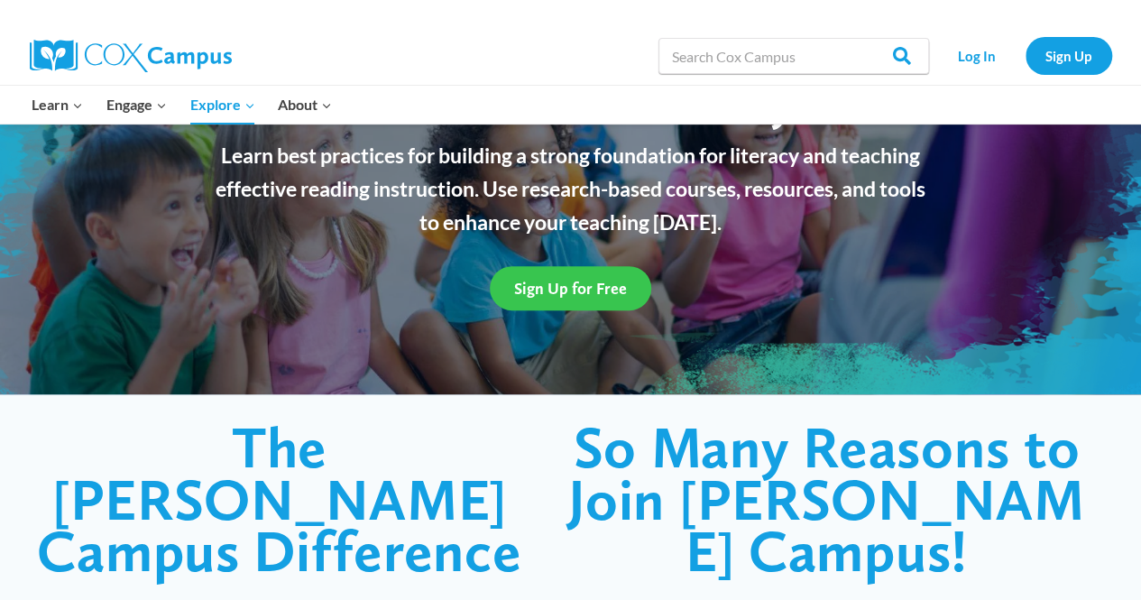
click at [558, 293] on span "Sign Up for Free" at bounding box center [570, 288] width 113 height 19
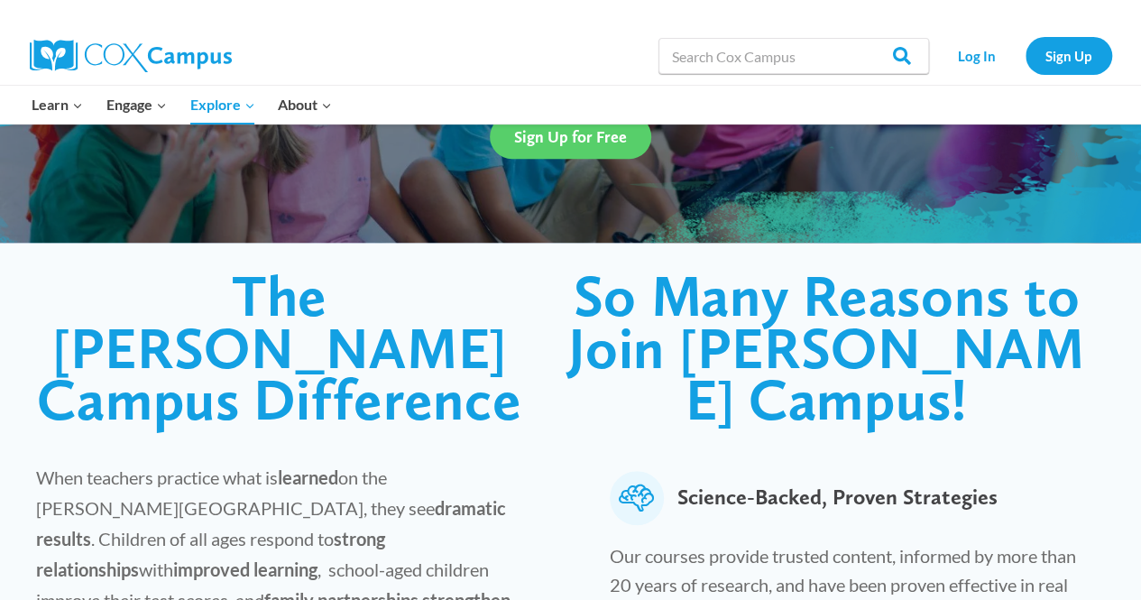
scroll to position [361, 0]
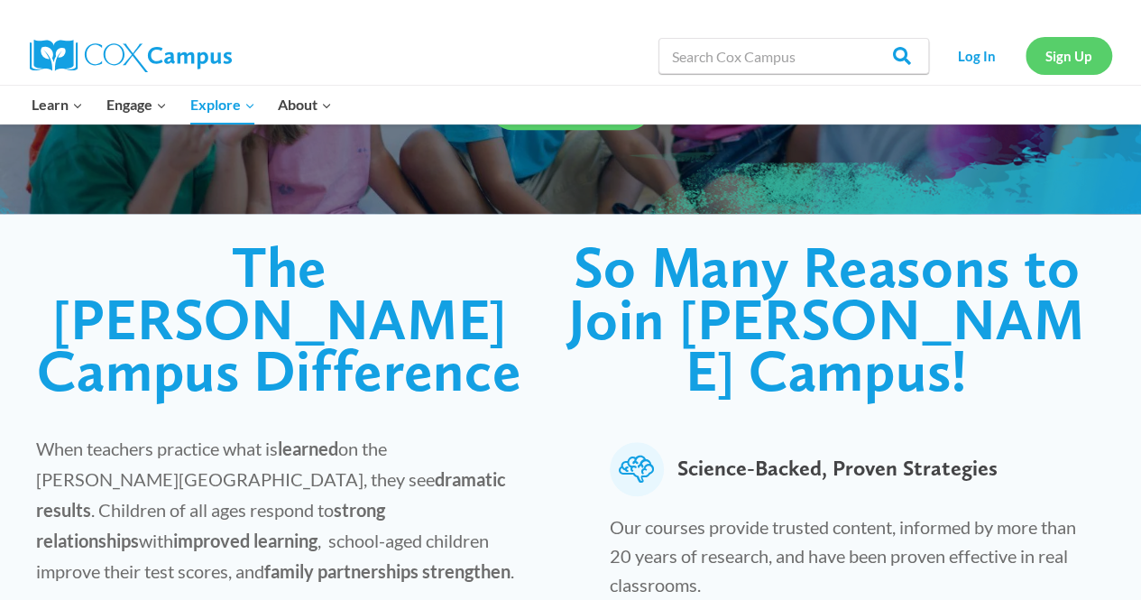
click at [1099, 57] on link "Sign Up" at bounding box center [1068, 55] width 87 height 37
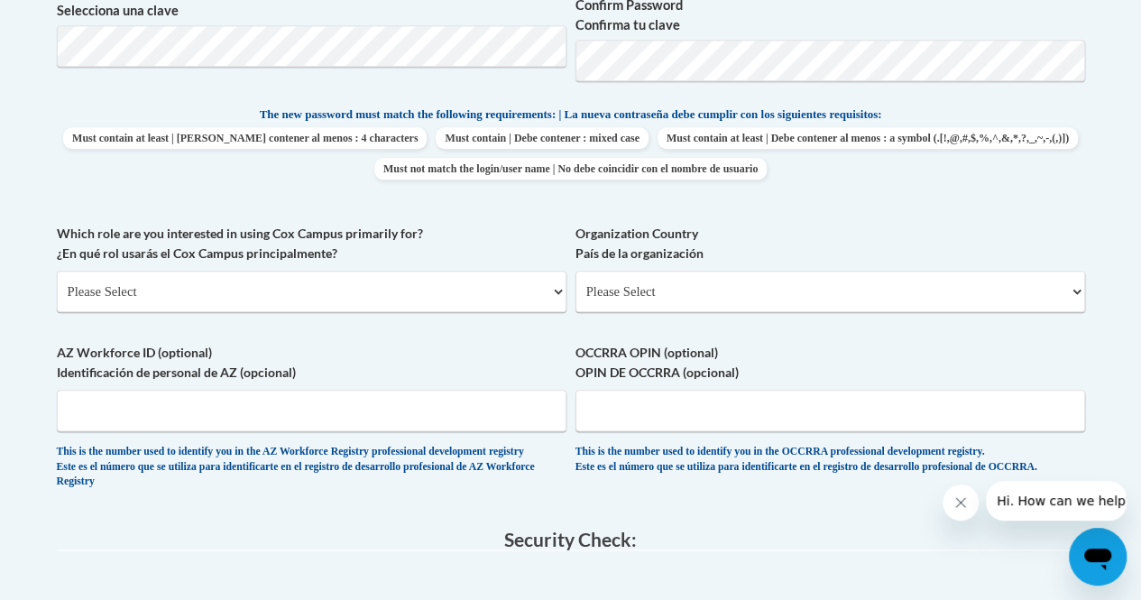
scroll to position [902, 0]
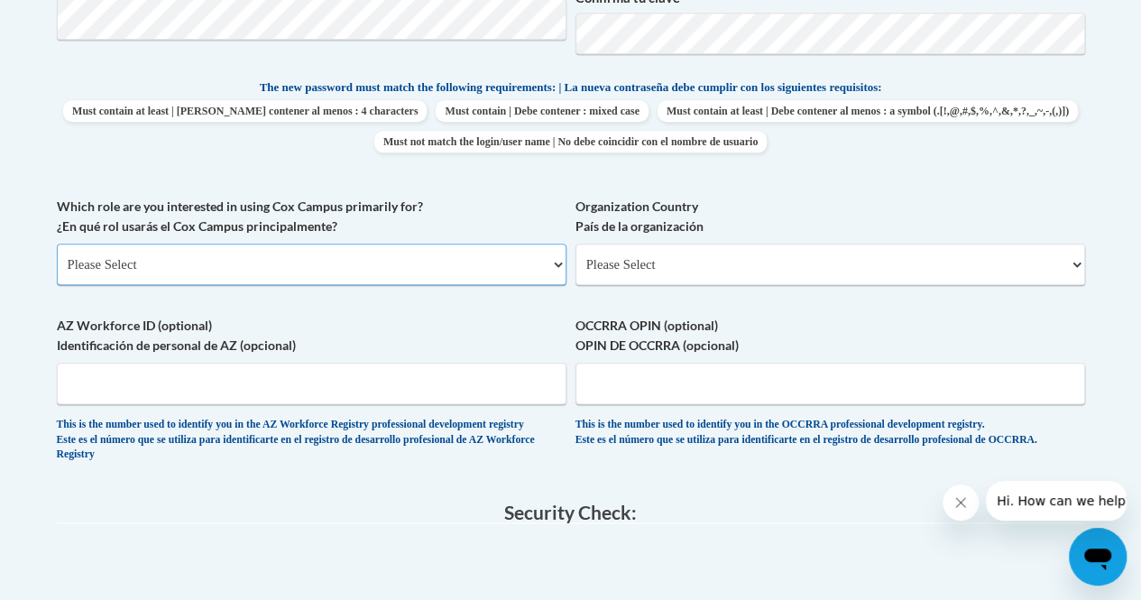
click at [558, 262] on select "Please Select College/University | Colegio/Universidad Community/Nonprofit Part…" at bounding box center [312, 264] width 510 height 41
click at [880, 198] on label "Organization Country País de la organización" at bounding box center [830, 217] width 510 height 40
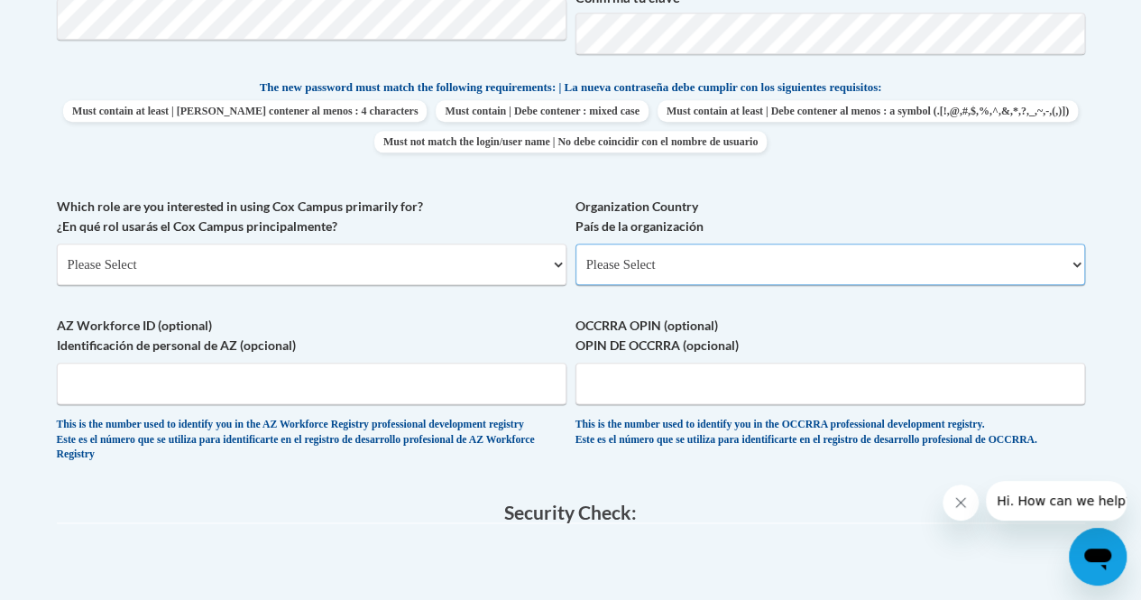
click at [880, 244] on select "Please Select United States | Estados Unidos Outside of the United States | Fue…" at bounding box center [830, 264] width 510 height 41
click at [1071, 259] on select "Please Select United States | Estados Unidos Outside of the United States | Fue…" at bounding box center [830, 264] width 510 height 41
click at [905, 203] on label "Organization Country País de la organización" at bounding box center [830, 217] width 510 height 40
click at [905, 244] on select "Please Select United States | Estados Unidos Outside of the United States | Fue…" at bounding box center [830, 264] width 510 height 41
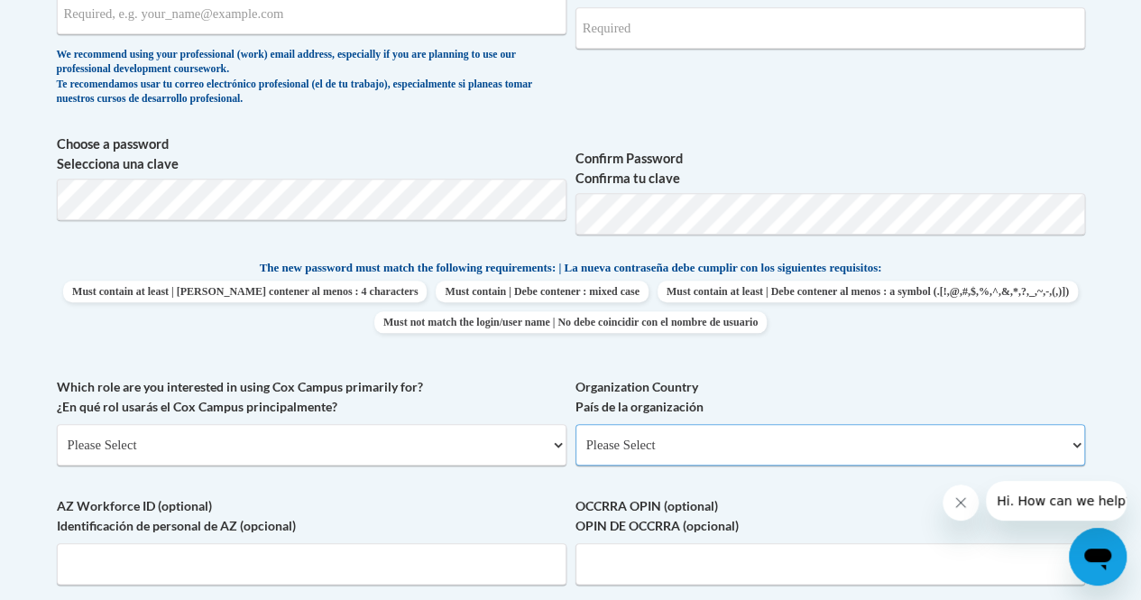
scroll to position [361, 0]
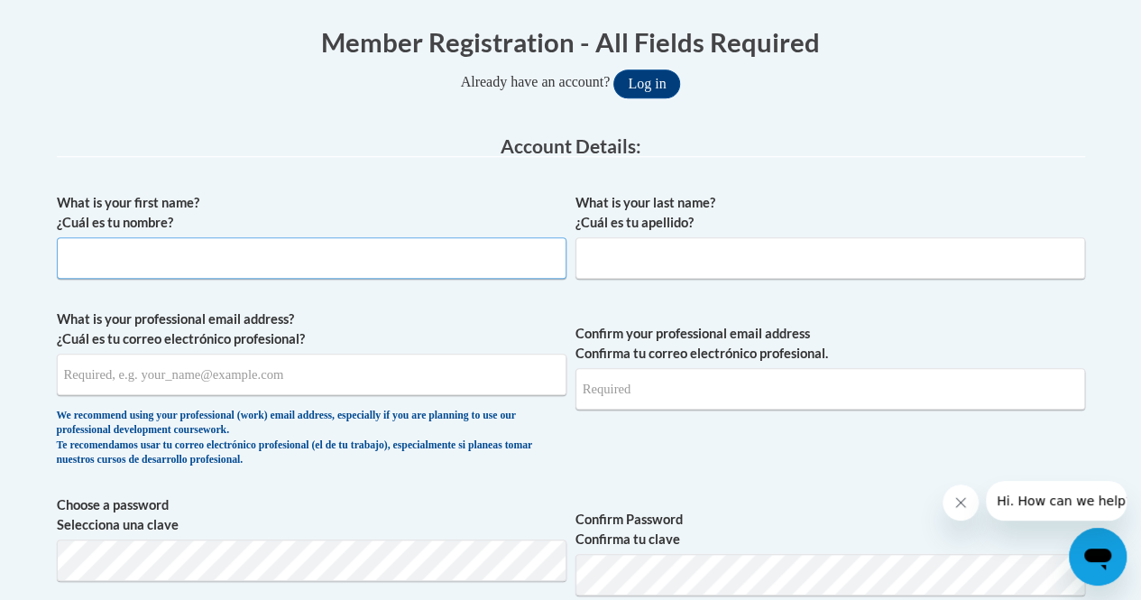
click at [191, 255] on input "What is your first name? ¿Cuál es tu nombre?" at bounding box center [312, 257] width 510 height 41
type input "Andria"
click at [635, 249] on input "What is your last name? ¿Cuál es tu apellido?" at bounding box center [830, 257] width 510 height 41
type input "Bunner"
click at [329, 374] on input "What is your professional email address? ¿Cuál es tu correo electrónico profesi…" at bounding box center [312, 374] width 510 height 41
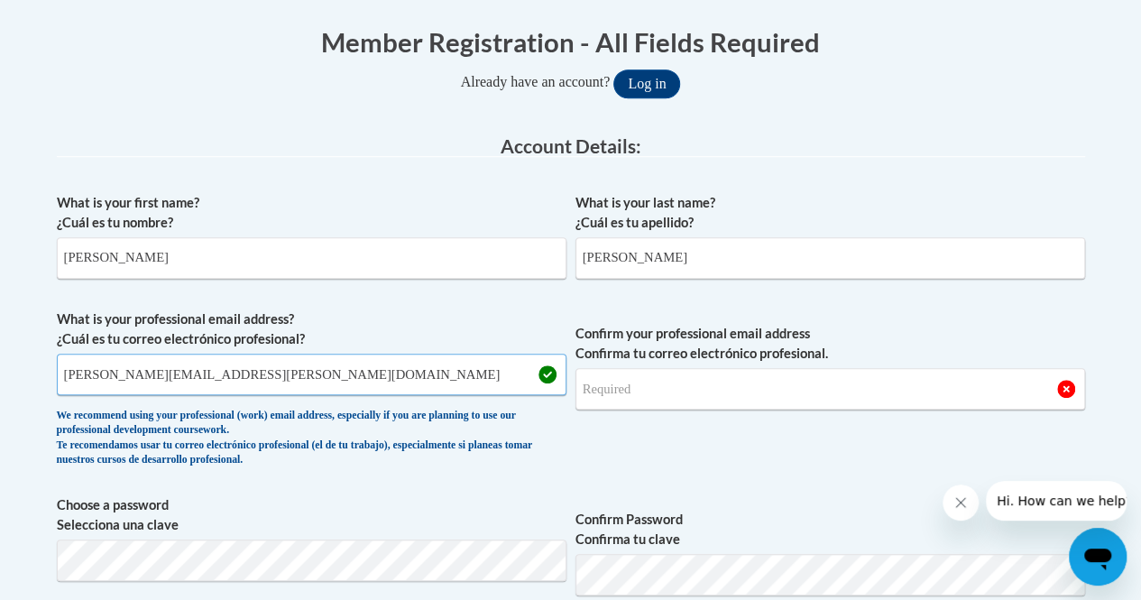
type input "Andria.Bunner@gmail.com"
click at [620, 388] on input "Confirm your professional email address Confirma tu correo electrónico profesio…" at bounding box center [830, 388] width 510 height 41
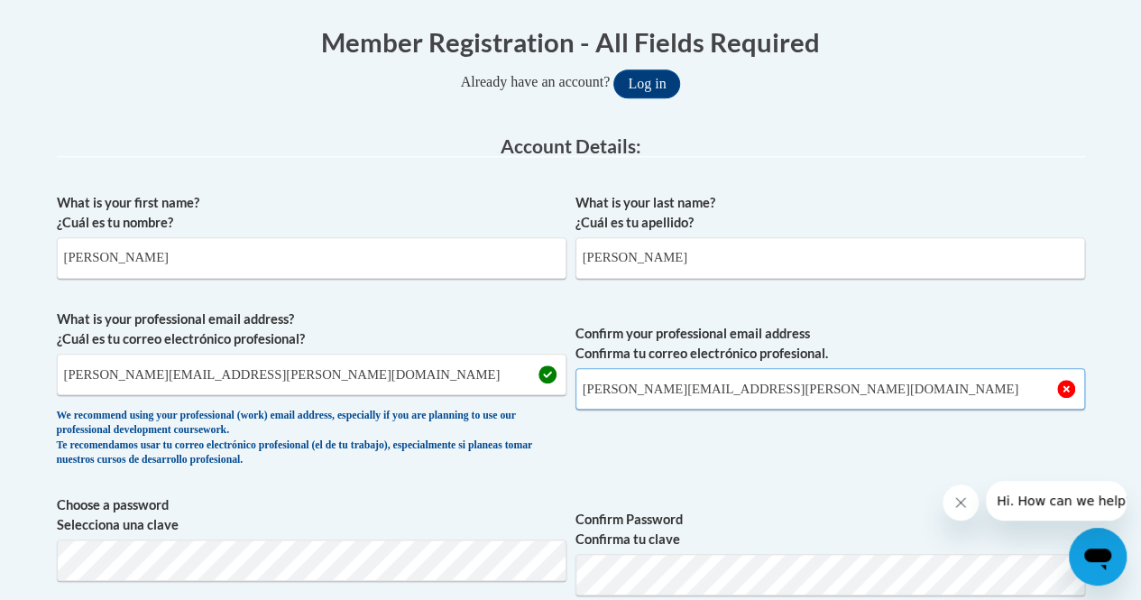
type input "Andria.Bunner@gmail.com"
click at [822, 458] on span "Confirm your professional email address Confirma tu correo electrónico profesio…" at bounding box center [830, 392] width 510 height 167
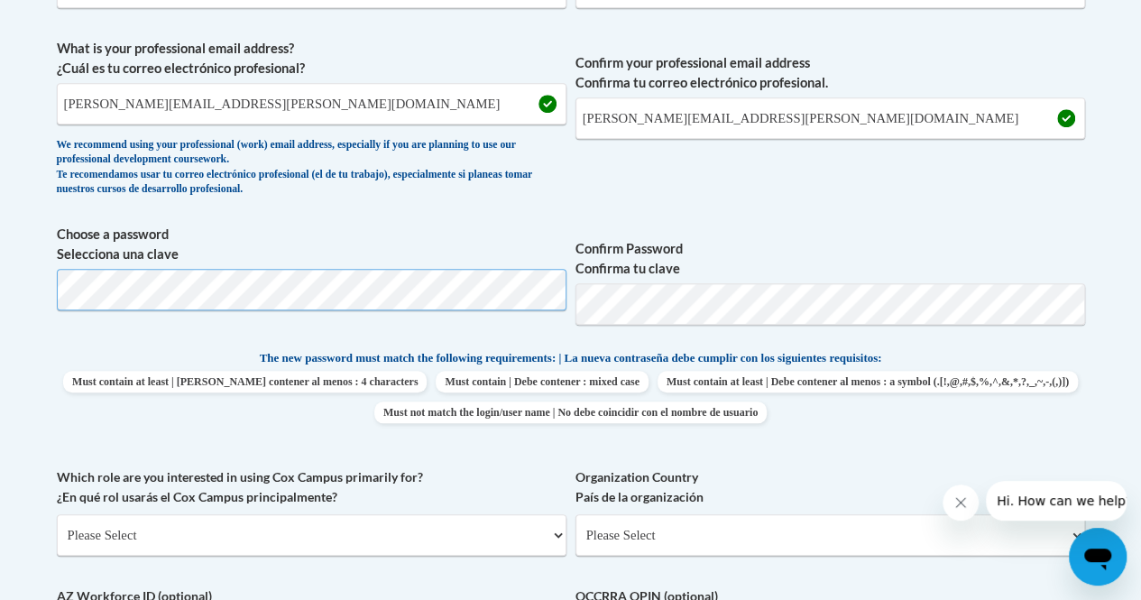
scroll to position [721, 0]
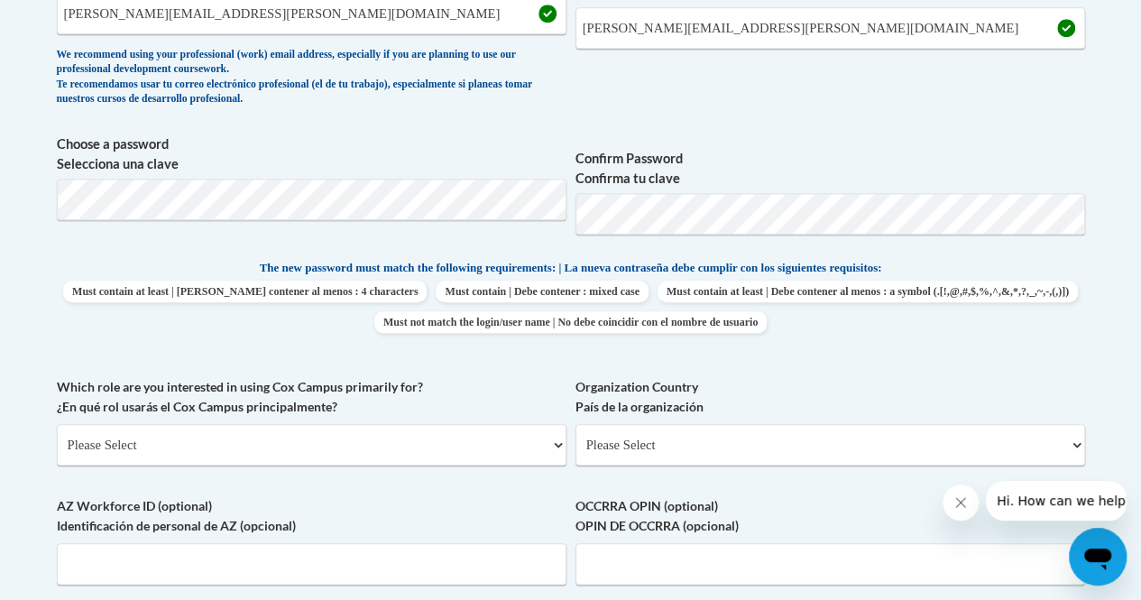
click at [942, 394] on label "Organization Country País de la organización" at bounding box center [830, 397] width 510 height 40
click at [942, 424] on select "Please Select United States | Estados Unidos Outside of the United States | Fue…" at bounding box center [830, 444] width 510 height 41
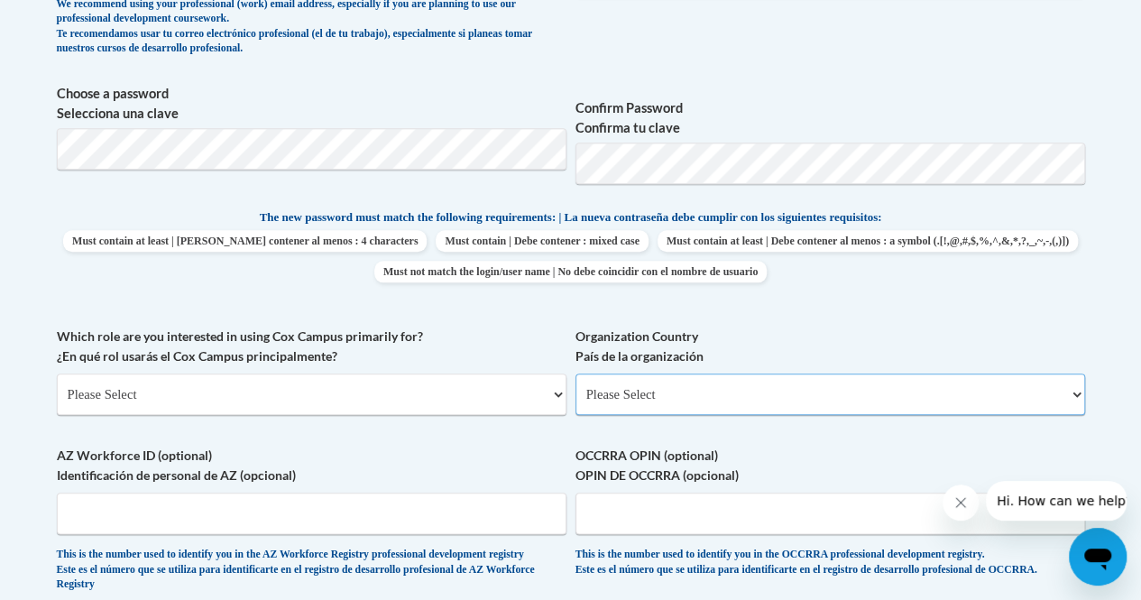
scroll to position [812, 0]
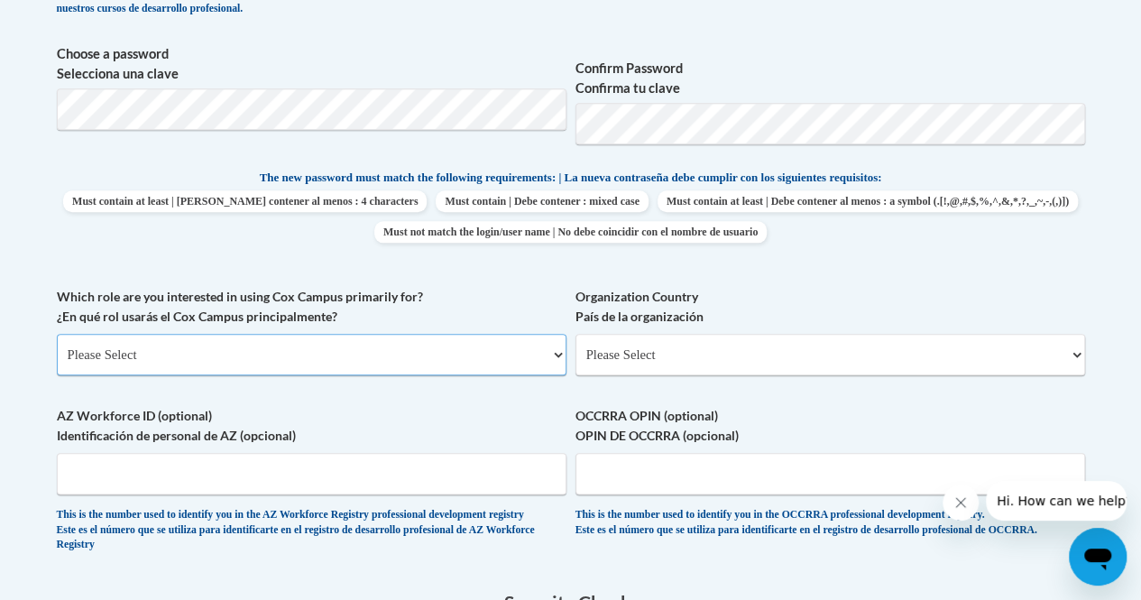
click at [556, 353] on select "Please Select College/University | Colegio/Universidad Community/Nonprofit Part…" at bounding box center [312, 354] width 510 height 41
select select "fbf2d438-af2f-41f8-98f1-81c410e29de3"
click at [57, 334] on select "Please Select College/University | Colegio/Universidad Community/Nonprofit Part…" at bounding box center [312, 354] width 510 height 41
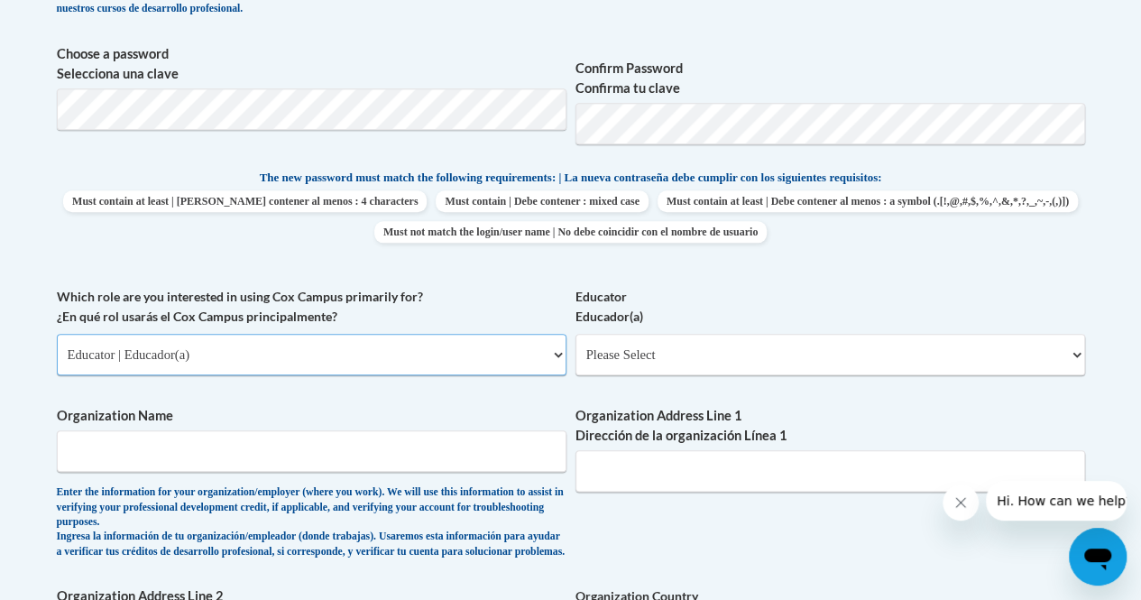
click at [557, 354] on select "Please Select College/University | Colegio/Universidad Community/Nonprofit Part…" at bounding box center [312, 354] width 510 height 41
click at [775, 282] on div "What is your first name? ¿Cuál es tu nombre? Andria What is your last name? ¿Cu…" at bounding box center [571, 301] width 1028 height 1137
click at [1077, 354] on select "Please Select Early Learning/Daycare Teacher/Family Home Care Provider | Maestr…" at bounding box center [830, 354] width 510 height 41
select select "67563ca1-16dc-4830-a7b3-94a34bed3689"
click at [575, 334] on select "Please Select Early Learning/Daycare Teacher/Family Home Care Provider | Maestr…" at bounding box center [830, 354] width 510 height 41
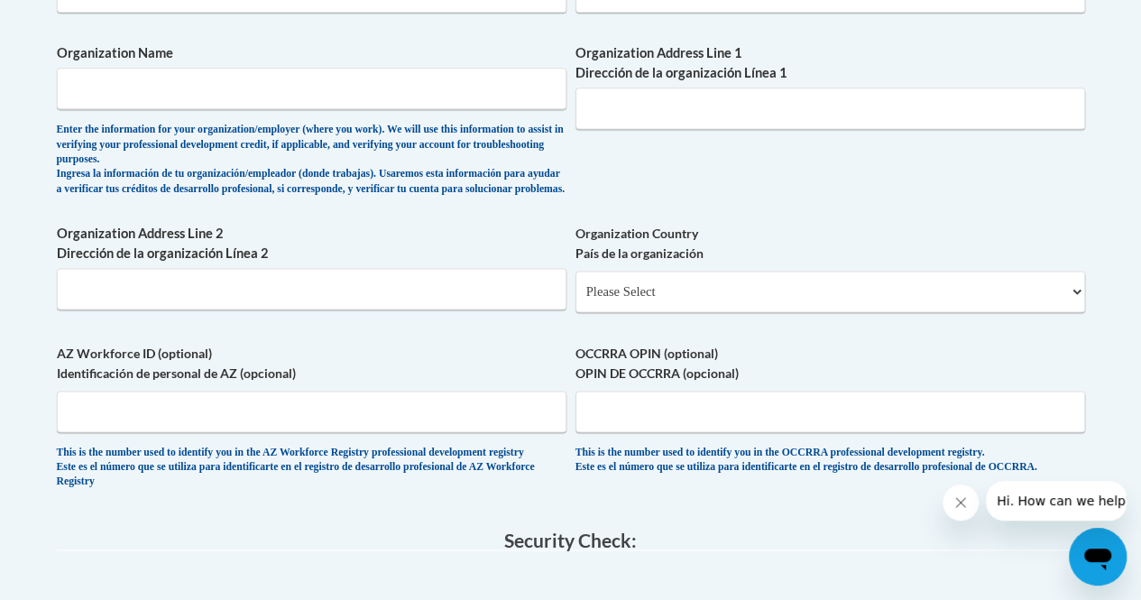
scroll to position [1353, 0]
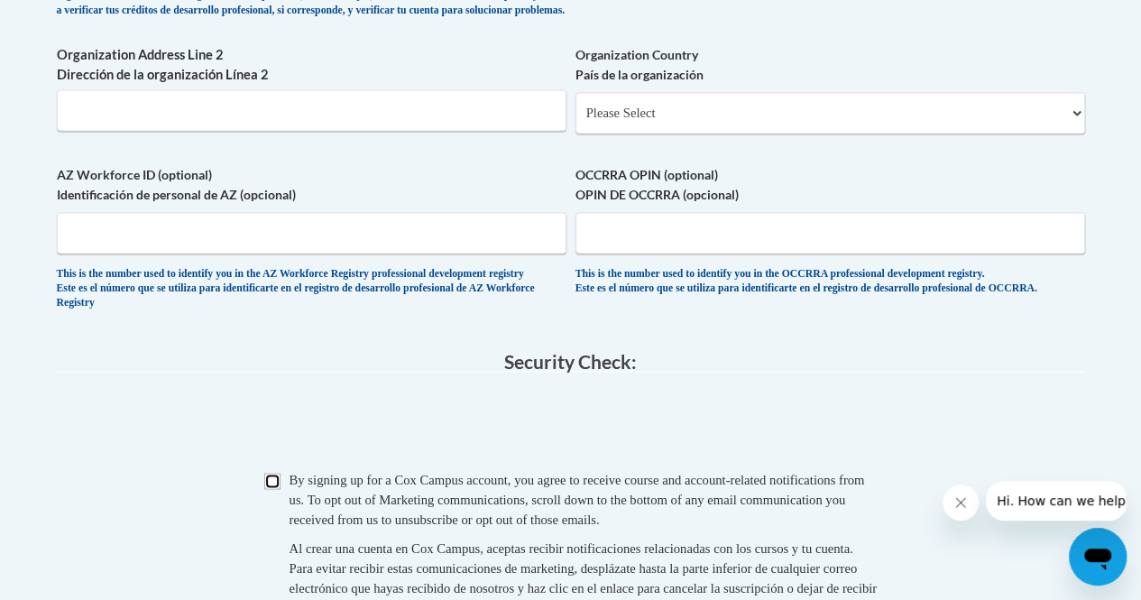
click at [277, 489] on input "Checkbox" at bounding box center [272, 481] width 16 height 16
checkbox input "true"
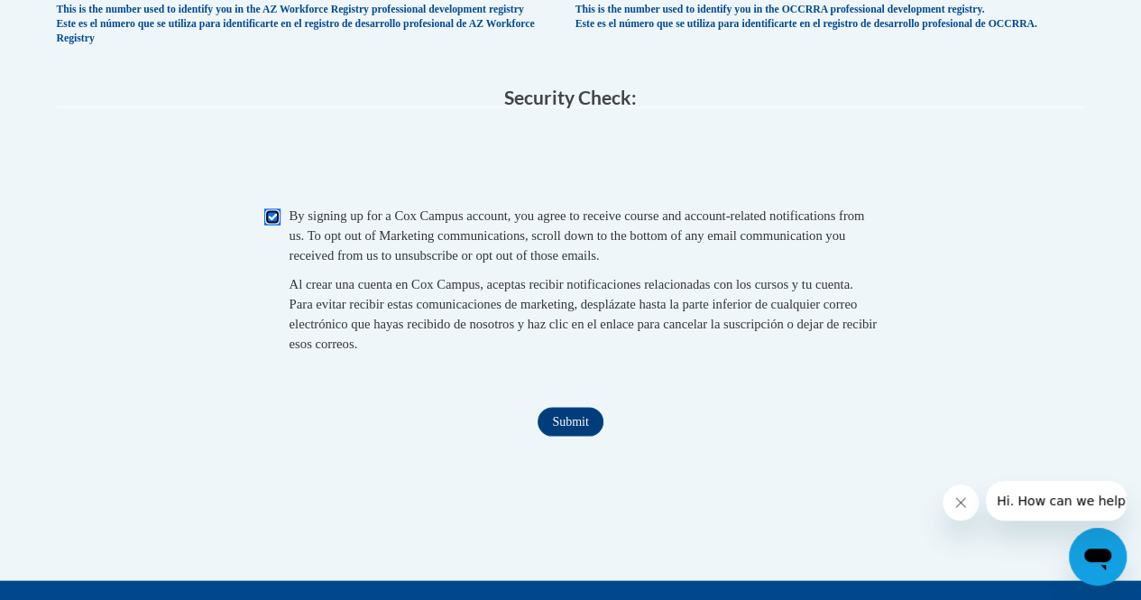
scroll to position [1623, 0]
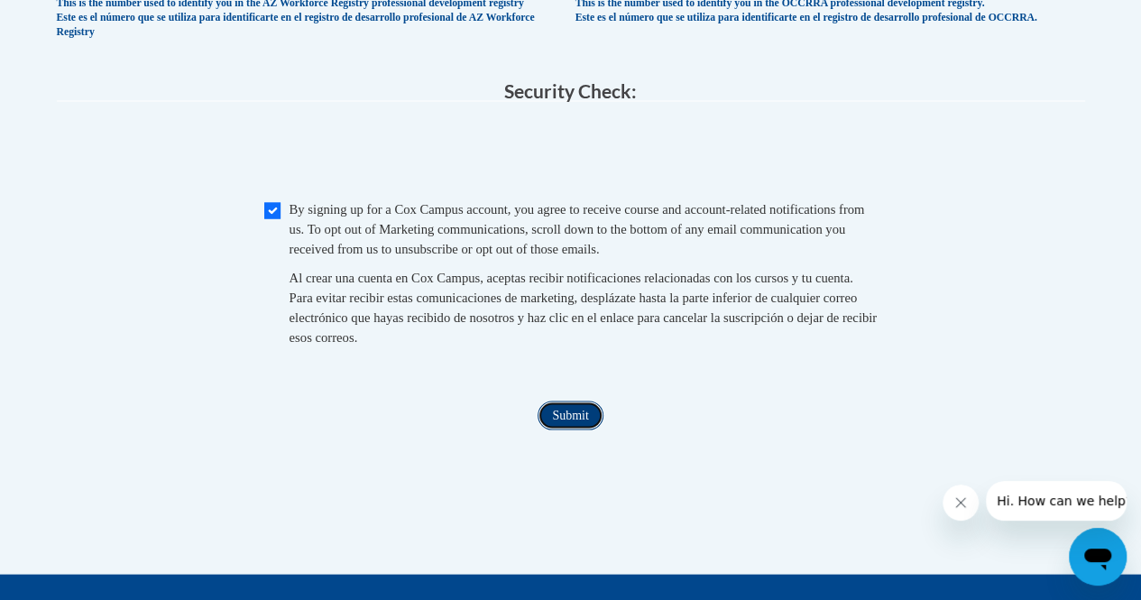
click at [582, 429] on input "Submit" at bounding box center [570, 414] width 65 height 29
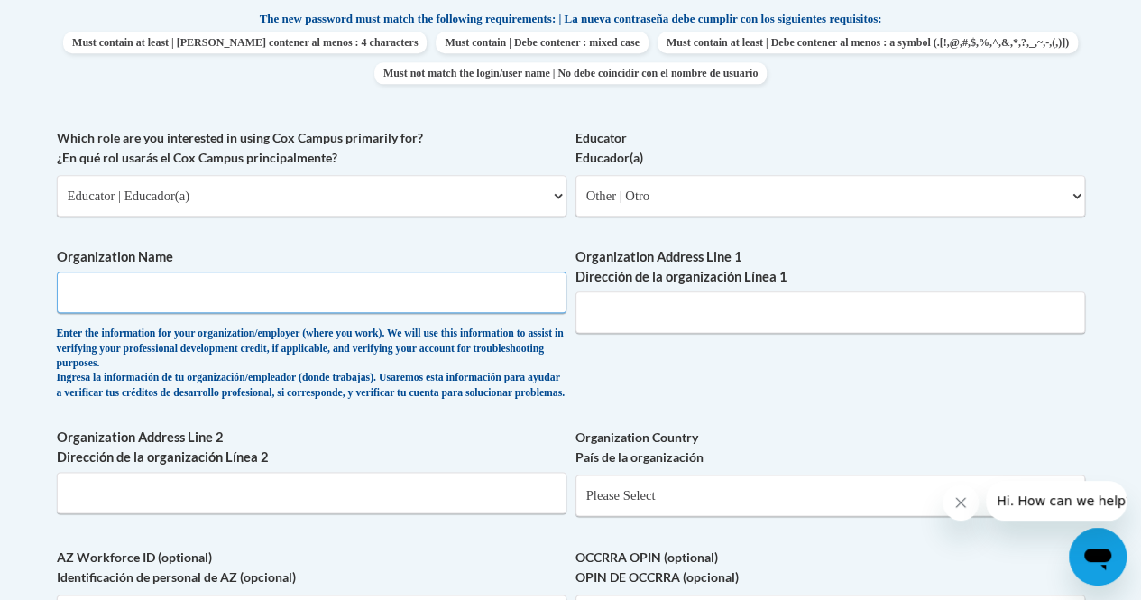
scroll to position [1061, 0]
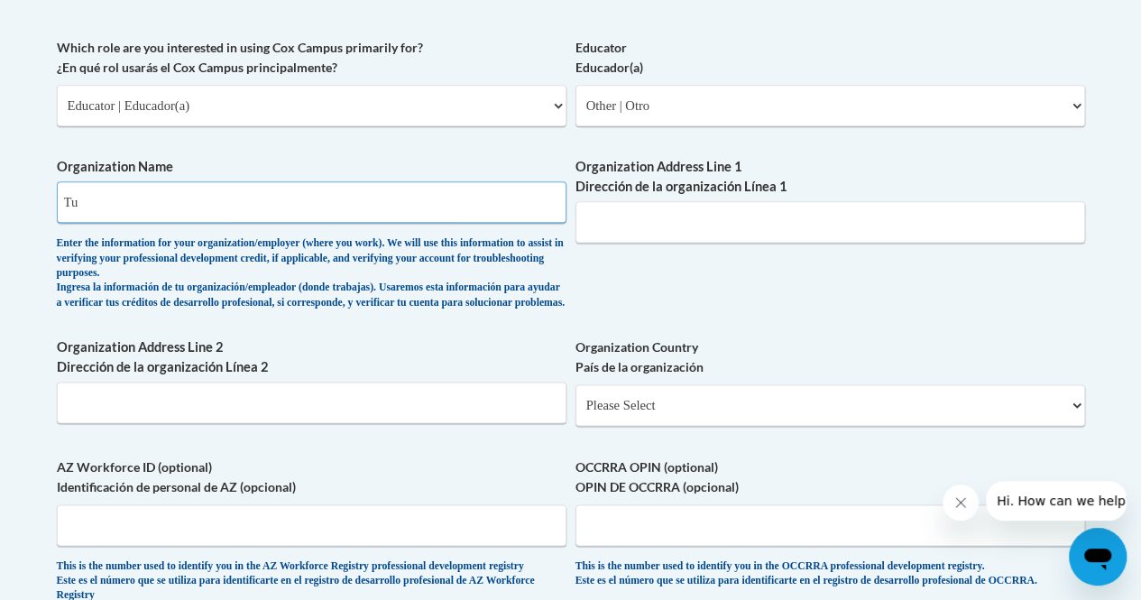
type input "T"
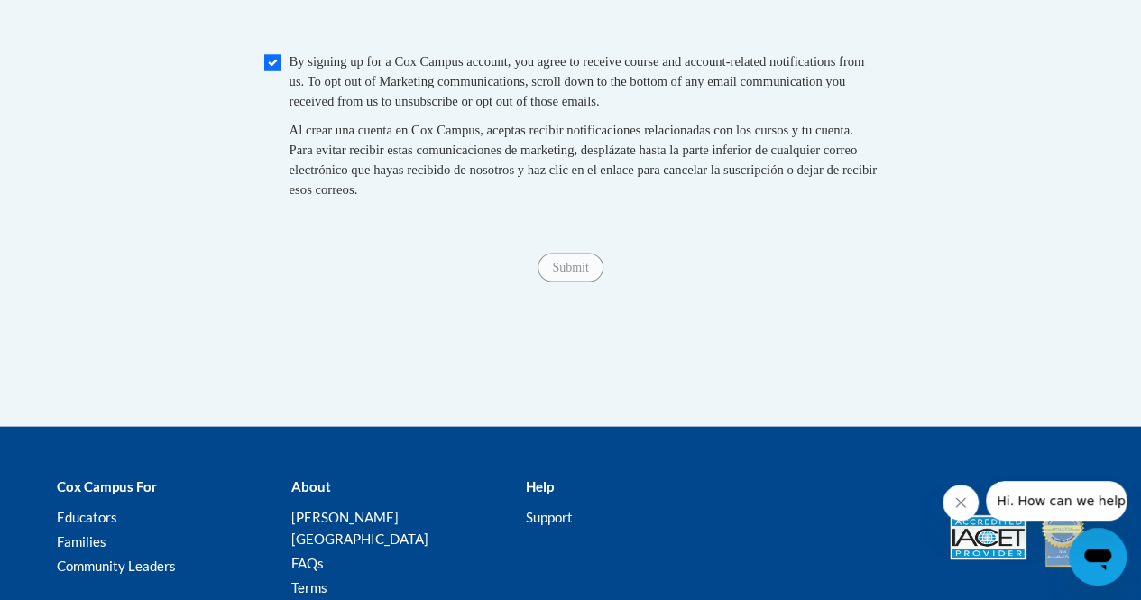
scroll to position [1782, 0]
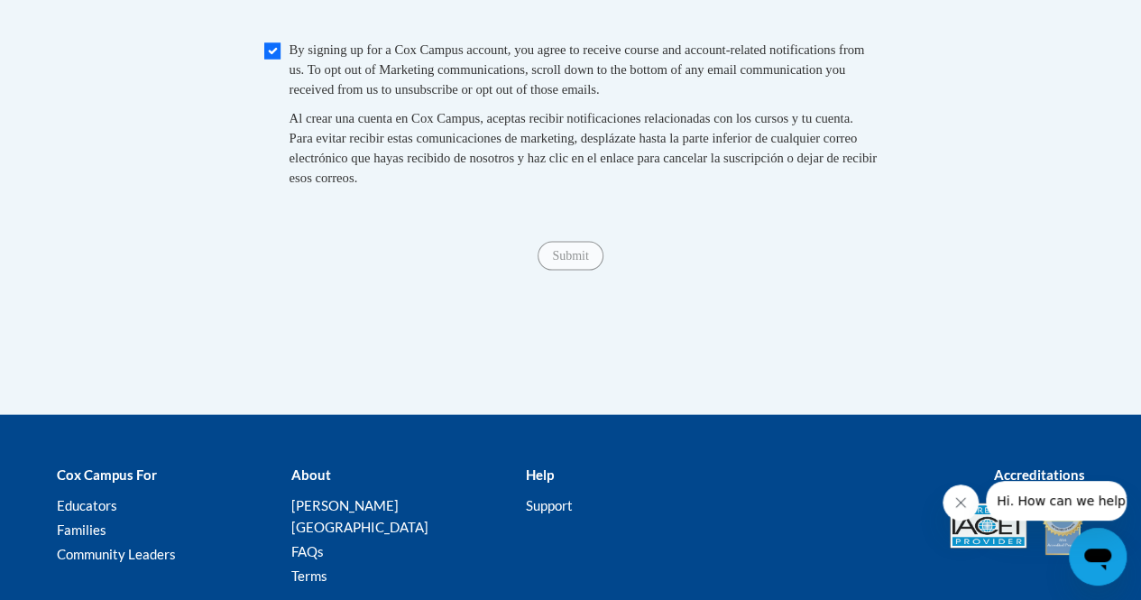
type input "Teacher Not Currently Teaching"
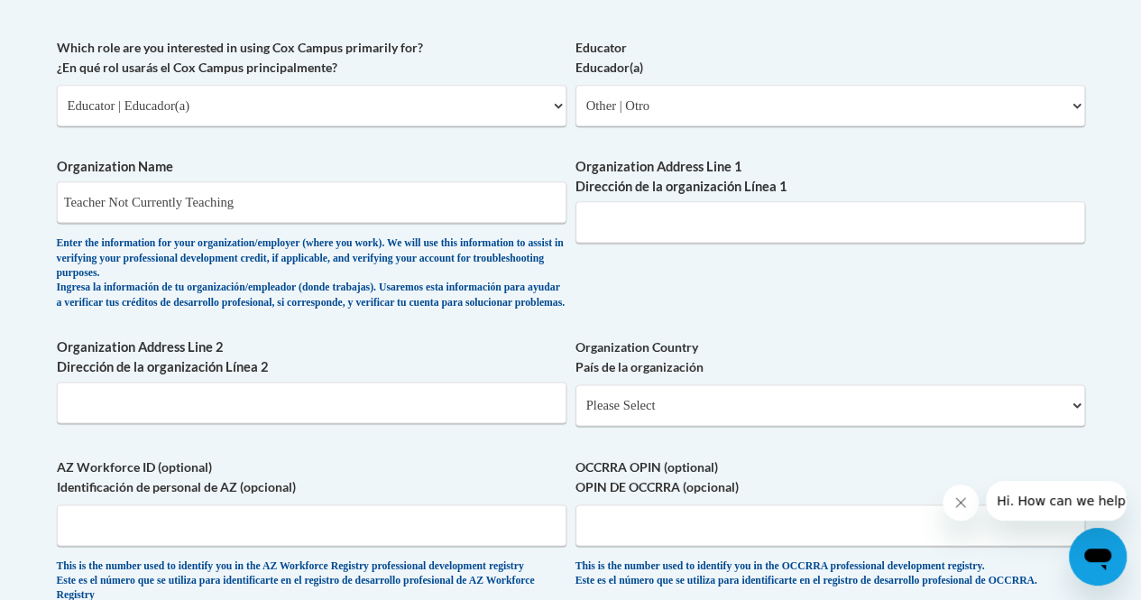
scroll to position [970, 0]
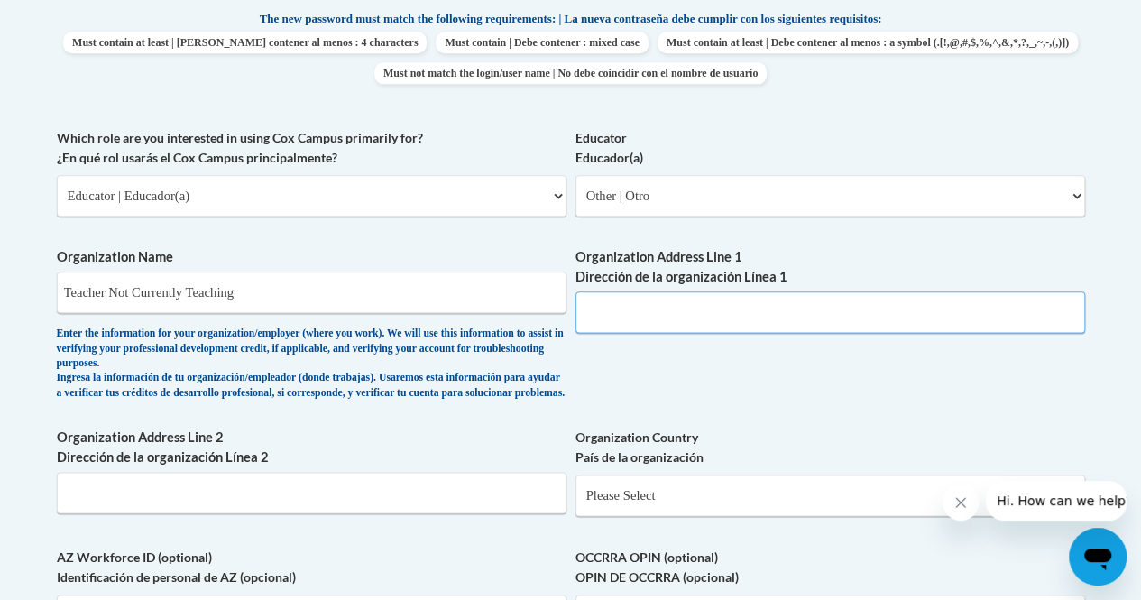
click at [629, 308] on input "Organization Address Line 1 Dirección de la organización Línea 1" at bounding box center [830, 311] width 510 height 41
type input "Locust Grove Georgia"
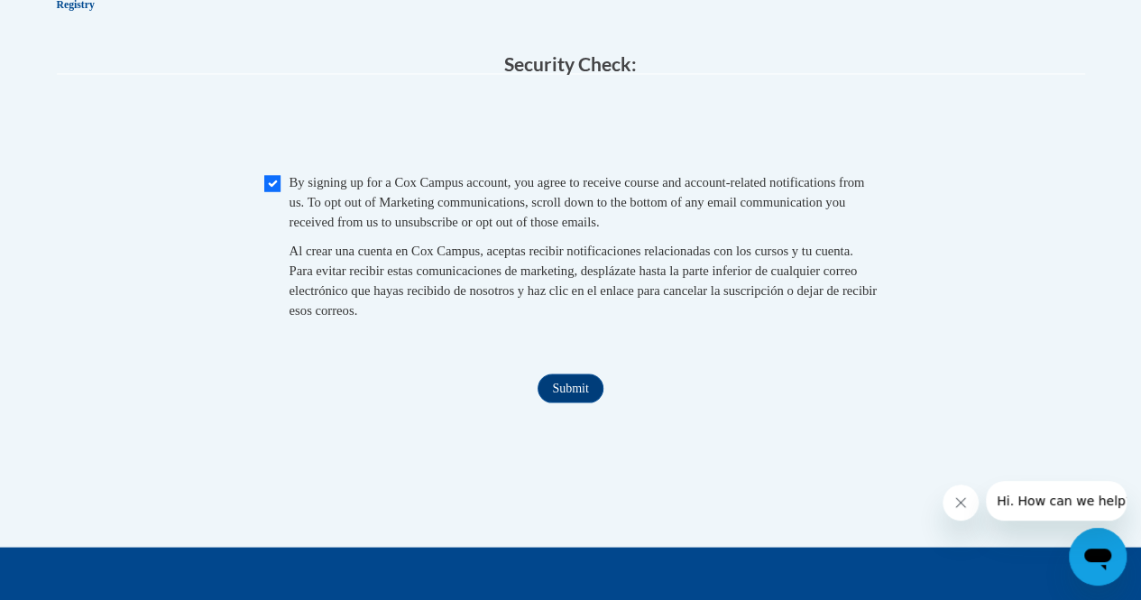
scroll to position [1694, 0]
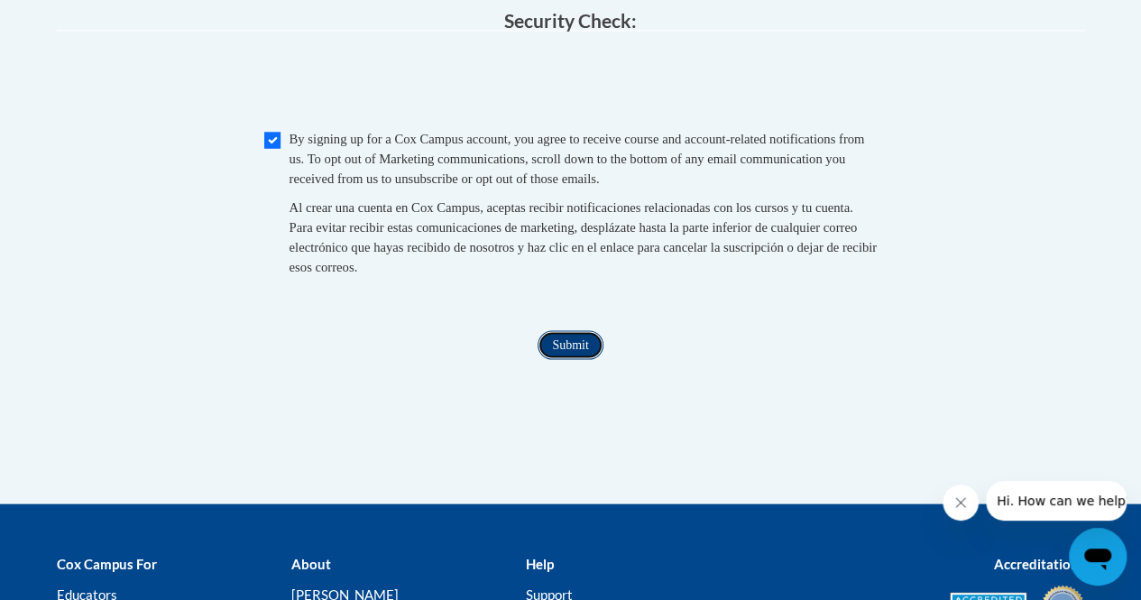
click at [563, 359] on input "Submit" at bounding box center [570, 344] width 65 height 29
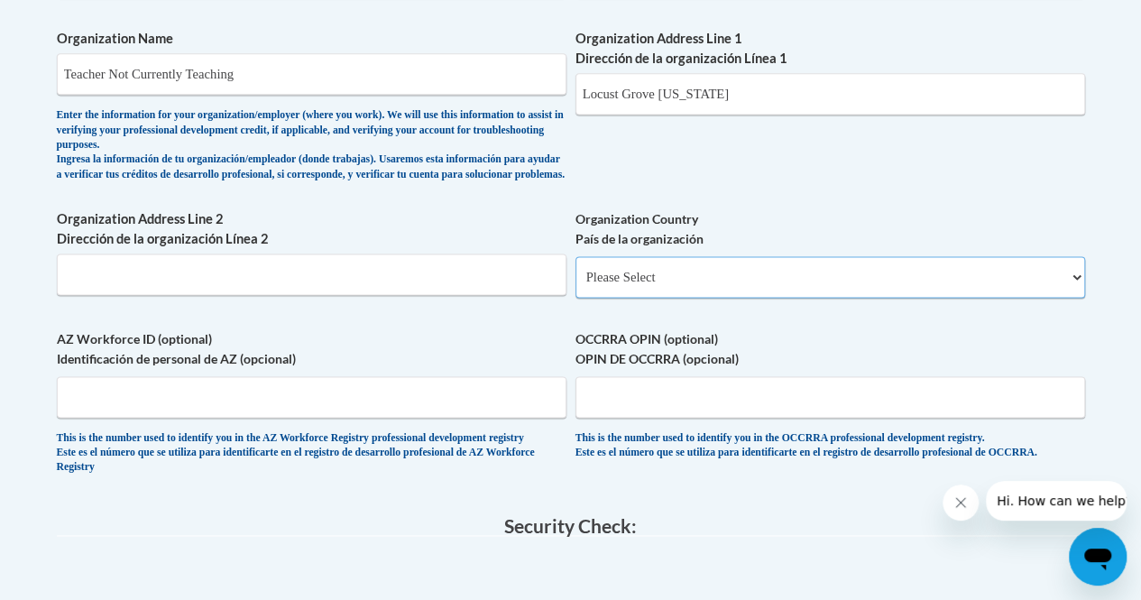
scroll to position [1098, 0]
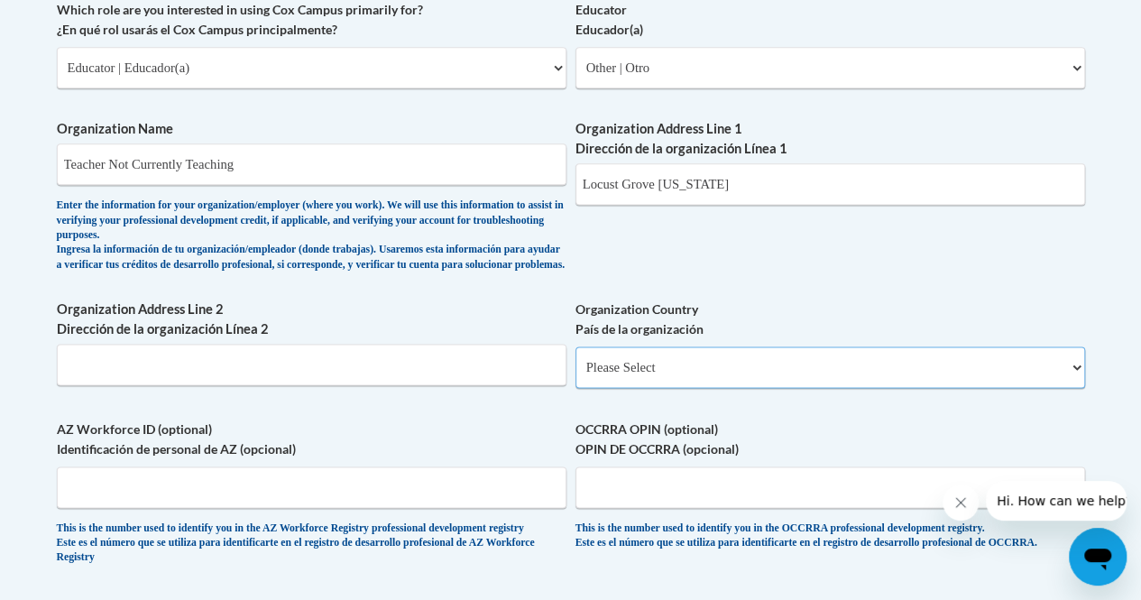
click at [1073, 381] on select "Please Select United States | Estados Unidos Outside of the United States | Fue…" at bounding box center [830, 366] width 510 height 41
select select "ad49bcad-a171-4b2e-b99c-48b446064914"
click at [575, 361] on select "Please Select United States | Estados Unidos Outside of the United States | Fue…" at bounding box center [830, 366] width 510 height 41
select select
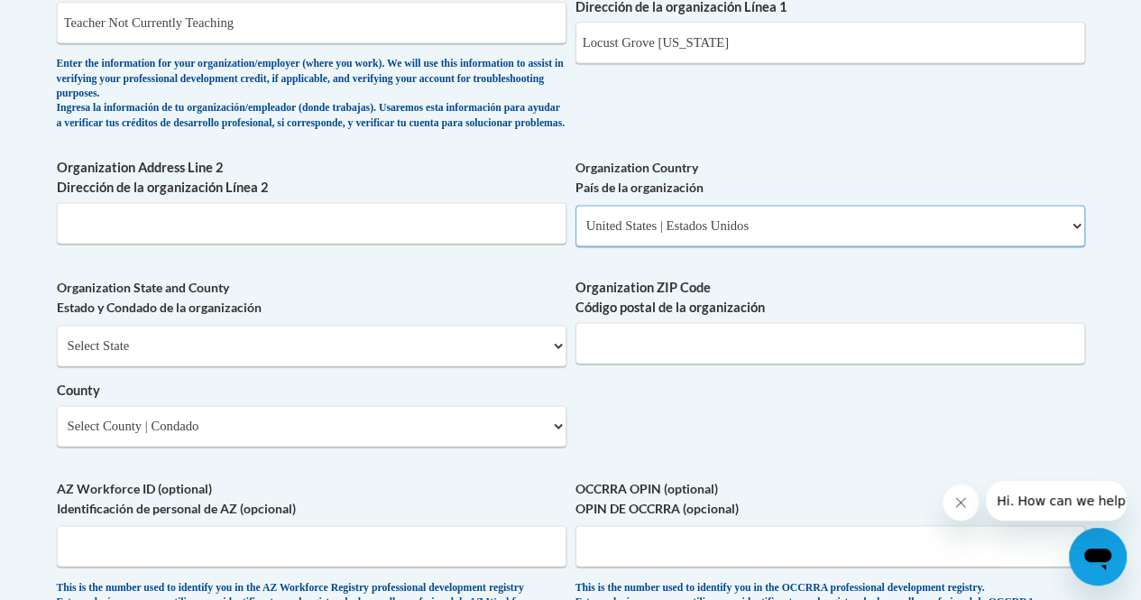
scroll to position [1279, 0]
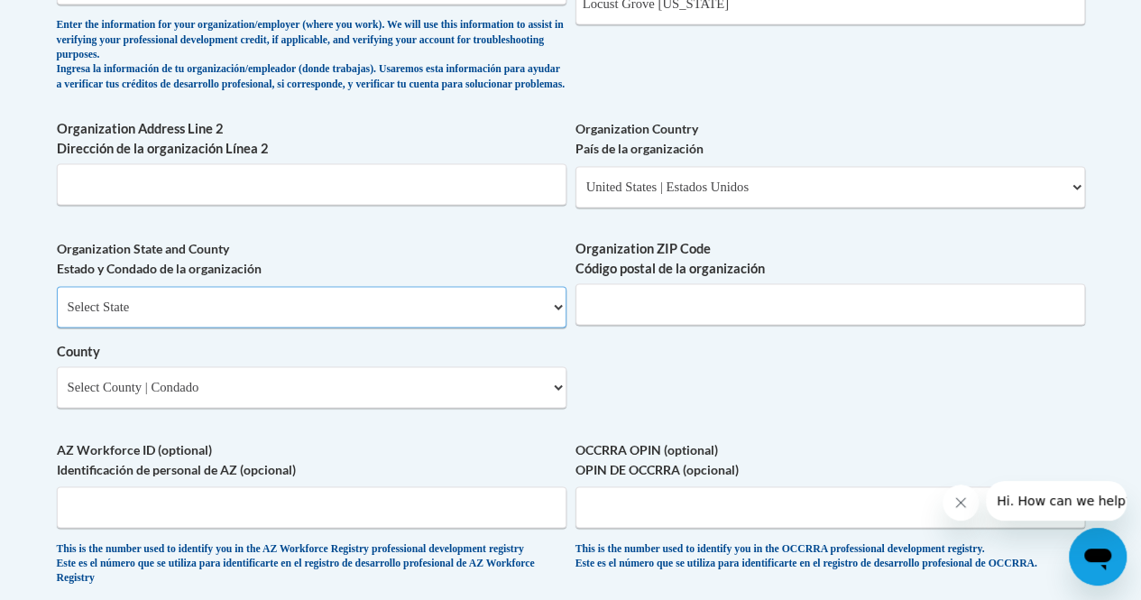
click at [542, 317] on select "Select State Alabama Alaska Arizona Arkansas California Colorado Connecticut De…" at bounding box center [312, 306] width 510 height 41
select select "Georgia"
click at [57, 299] on select "Select State Alabama Alaska Arizona Arkansas California Colorado Connecticut De…" at bounding box center [312, 306] width 510 height 41
click at [639, 325] on input "Organization ZIP Code Código postal de la organización" at bounding box center [830, 303] width 510 height 41
type input "30248"
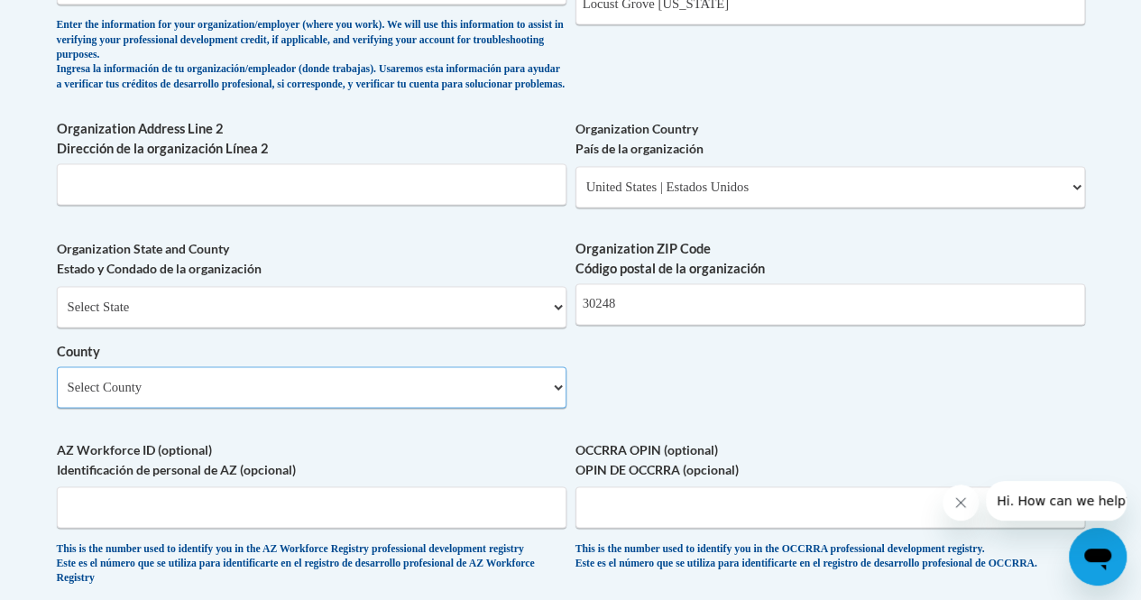
click at [416, 407] on select "Select County Appling Atkinson Bacon Baker Baldwin Banks Barrow Bartow Ben Hill…" at bounding box center [312, 386] width 510 height 41
select select "Henry"
click at [57, 380] on select "Select County Appling Atkinson Bacon Baker Baldwin Banks Barrow Bartow Ben Hill…" at bounding box center [312, 386] width 510 height 41
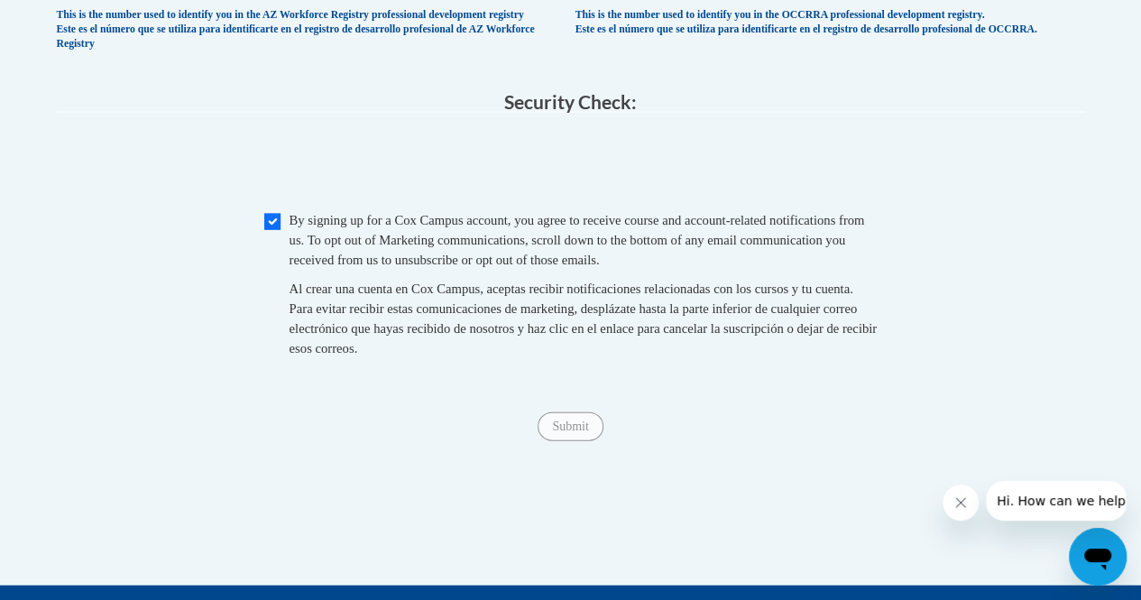
scroll to position [1820, 0]
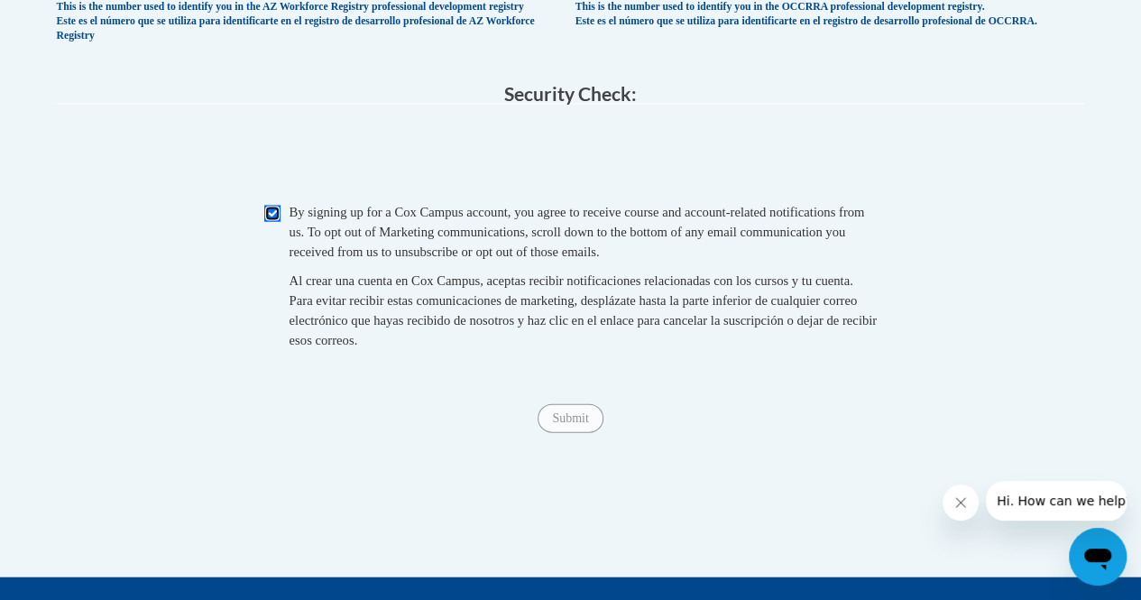
click at [272, 222] on input "Checkbox" at bounding box center [272, 214] width 16 height 16
click at [271, 222] on input "Checkbox" at bounding box center [272, 214] width 16 height 16
checkbox input "true"
click at [579, 433] on input "Submit" at bounding box center [570, 418] width 65 height 29
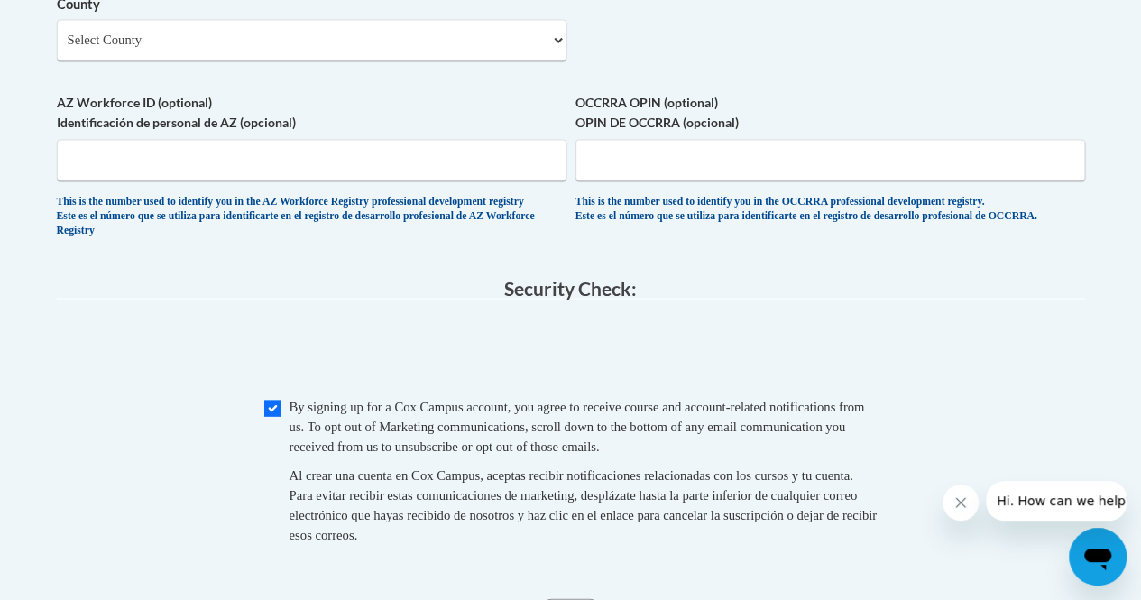
scroll to position [1549, 0]
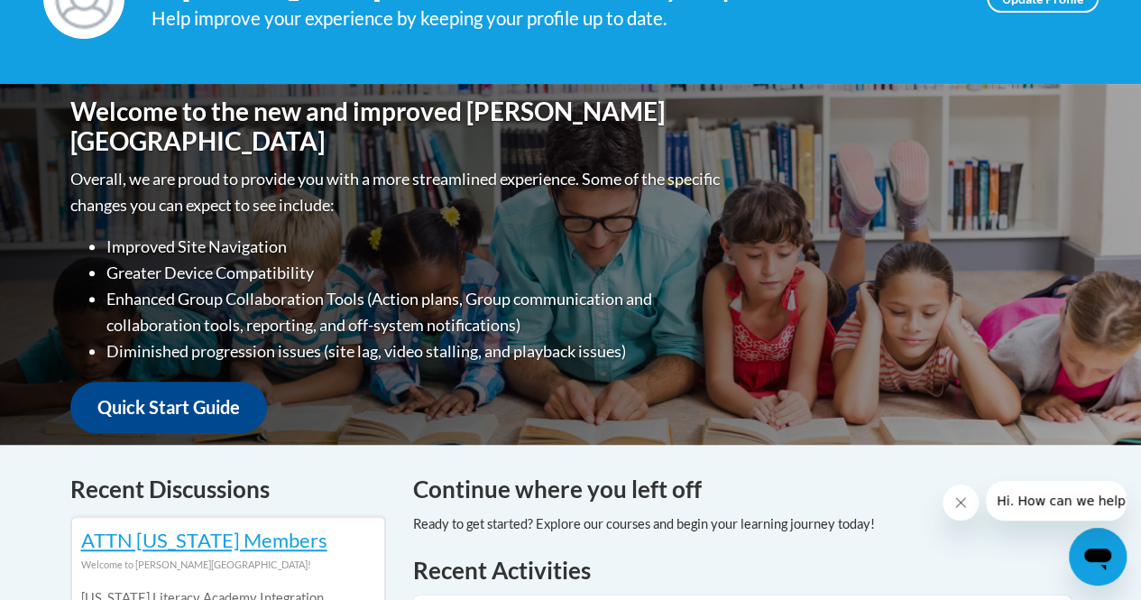
scroll to position [361, 0]
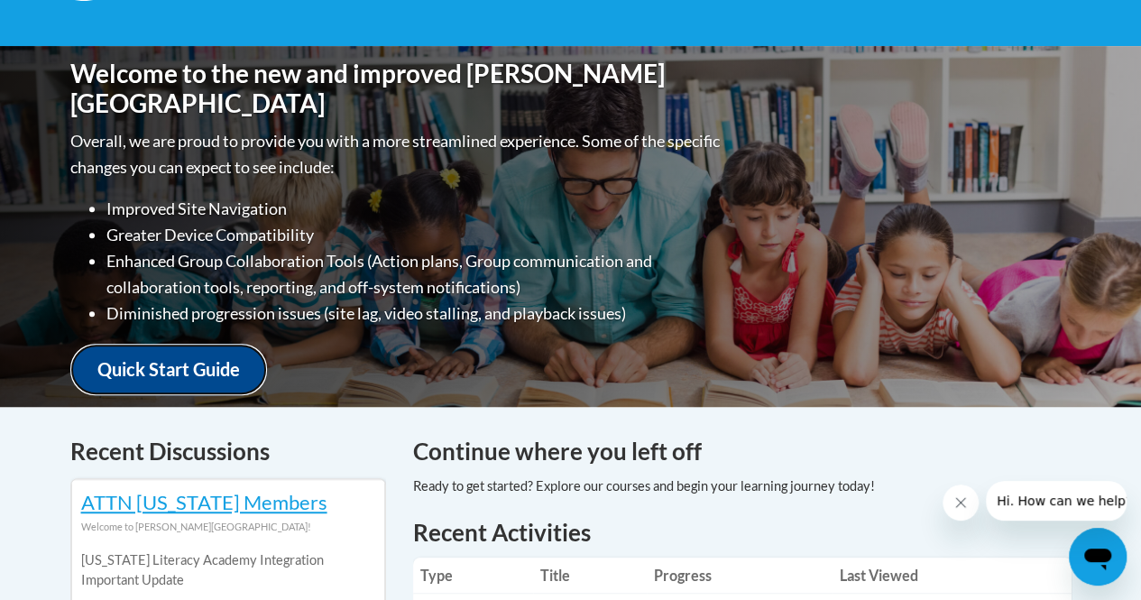
click at [176, 363] on link "Quick Start Guide" at bounding box center [168, 369] width 197 height 51
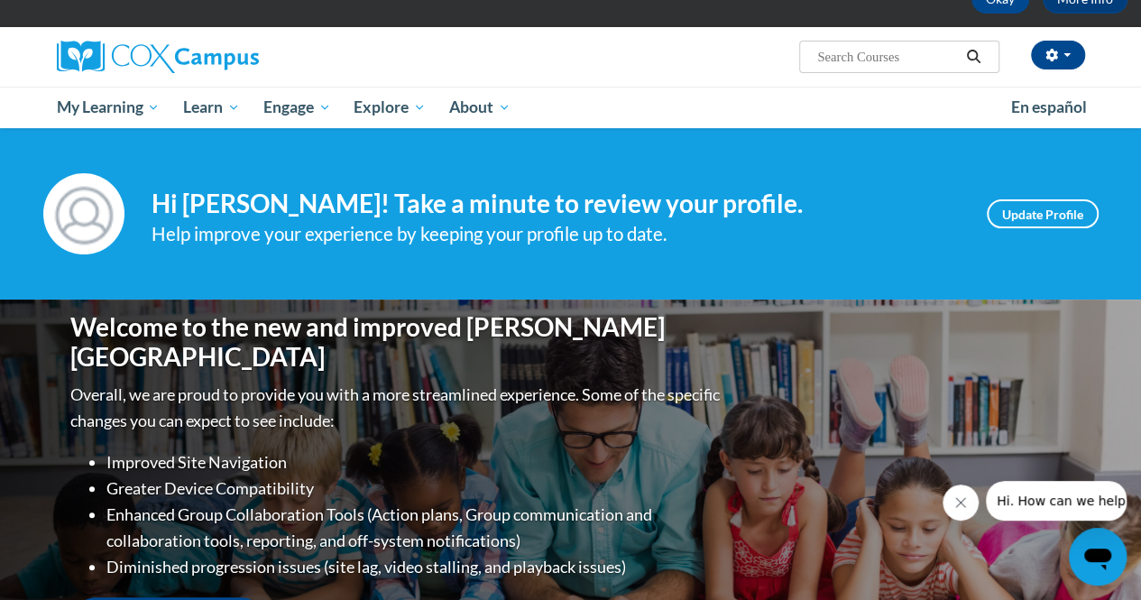
scroll to position [90, 0]
